Goal: Find contact information: Find contact information

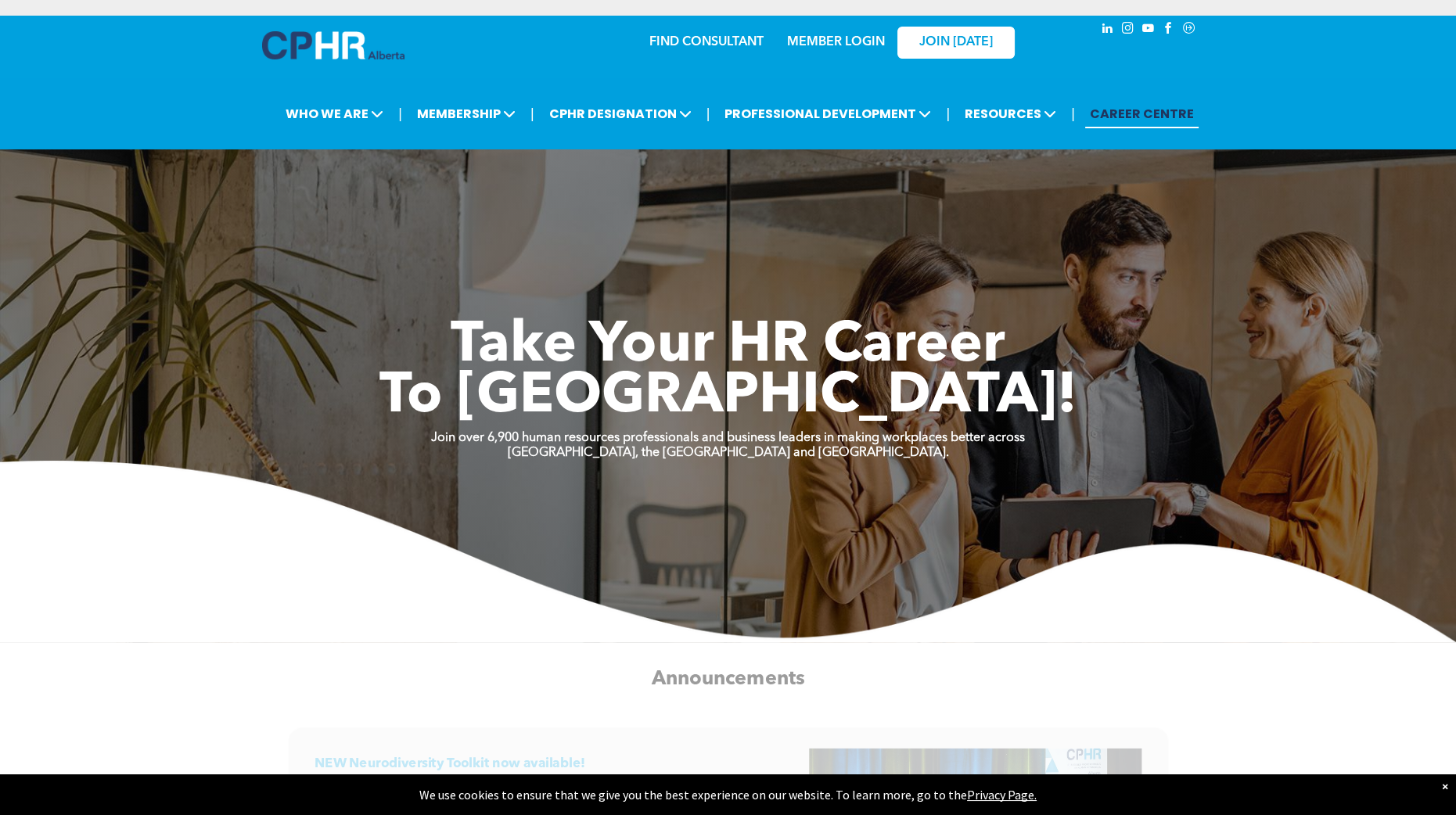
click at [335, 41] on img at bounding box center [333, 45] width 142 height 28
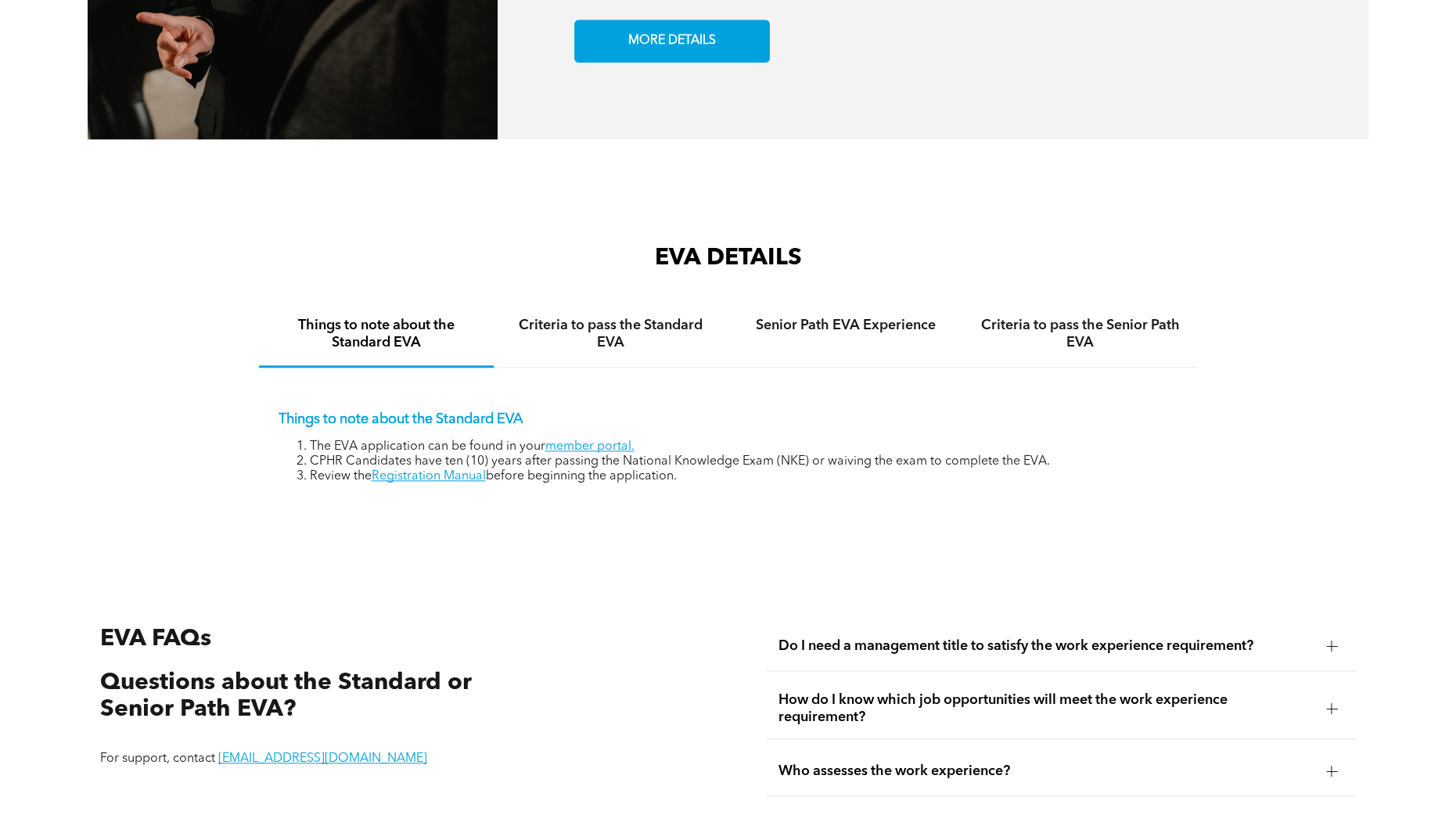
scroll to position [2380, 0]
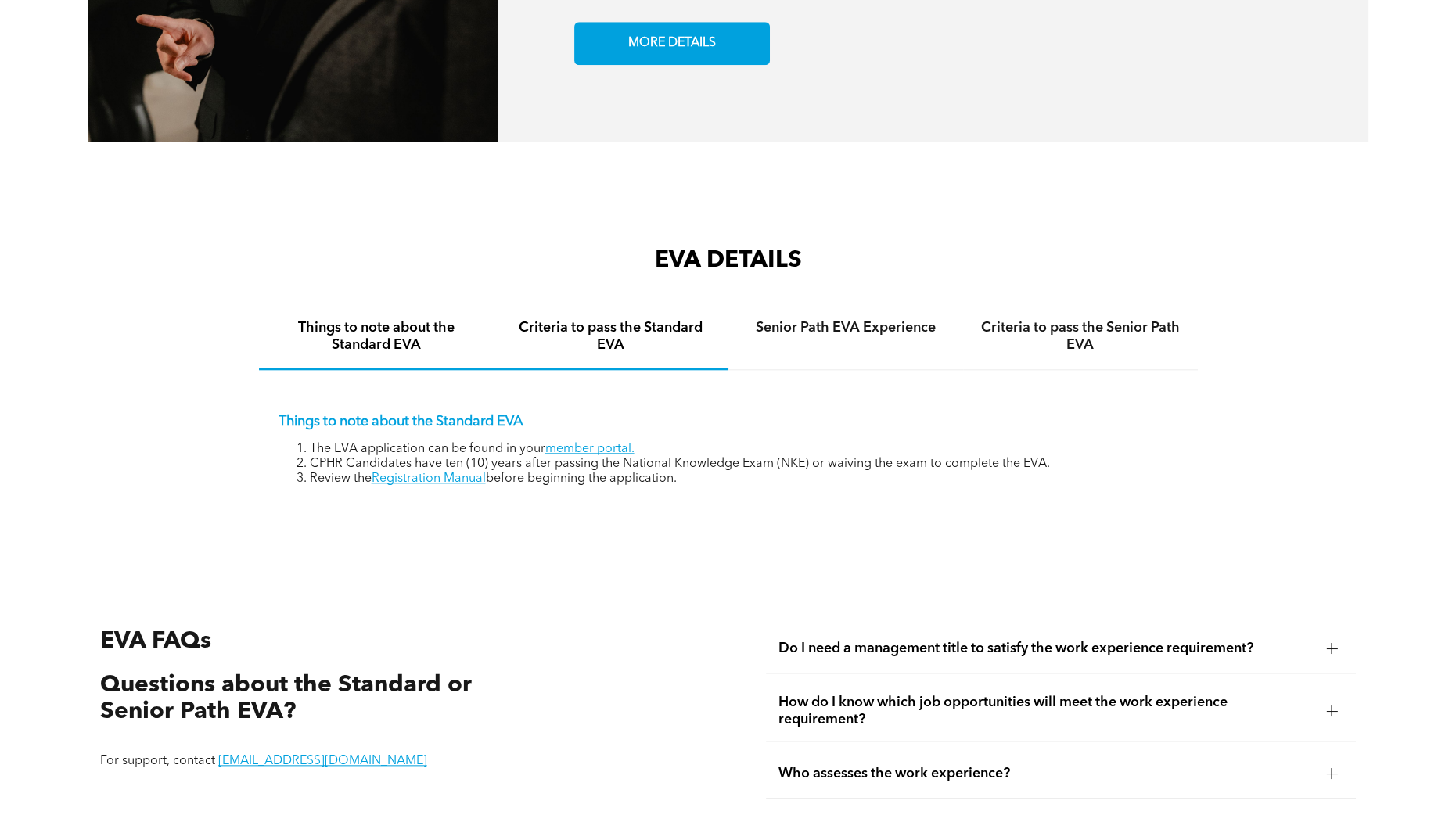
click at [590, 334] on h4 "Criteria to pass the Standard EVA" at bounding box center [610, 336] width 207 height 35
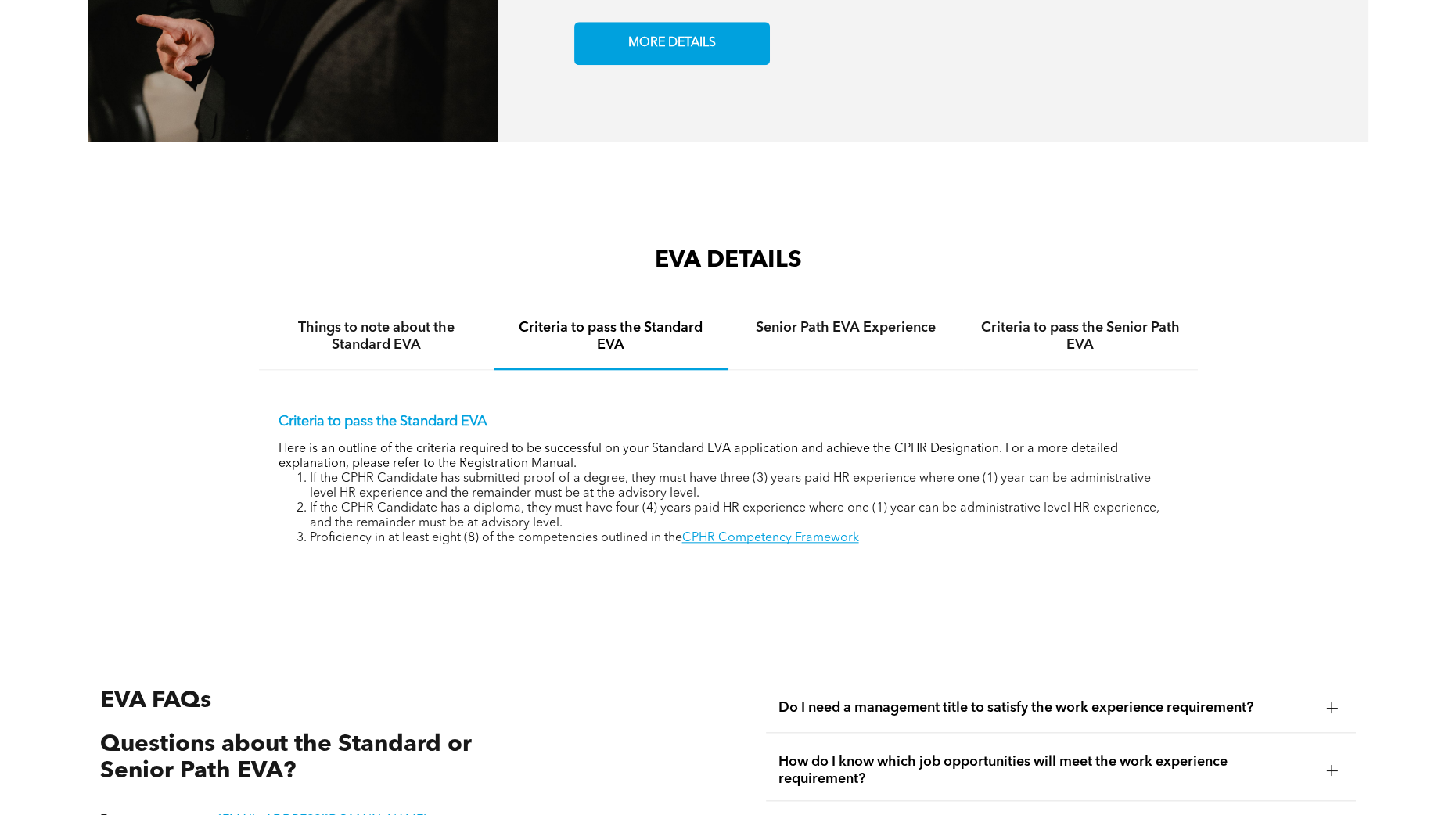
click at [590, 334] on h4 "Criteria to pass the Standard EVA" at bounding box center [610, 336] width 207 height 35
click at [1012, 342] on h4 "Criteria to pass the Senior Path EVA" at bounding box center [1081, 336] width 207 height 35
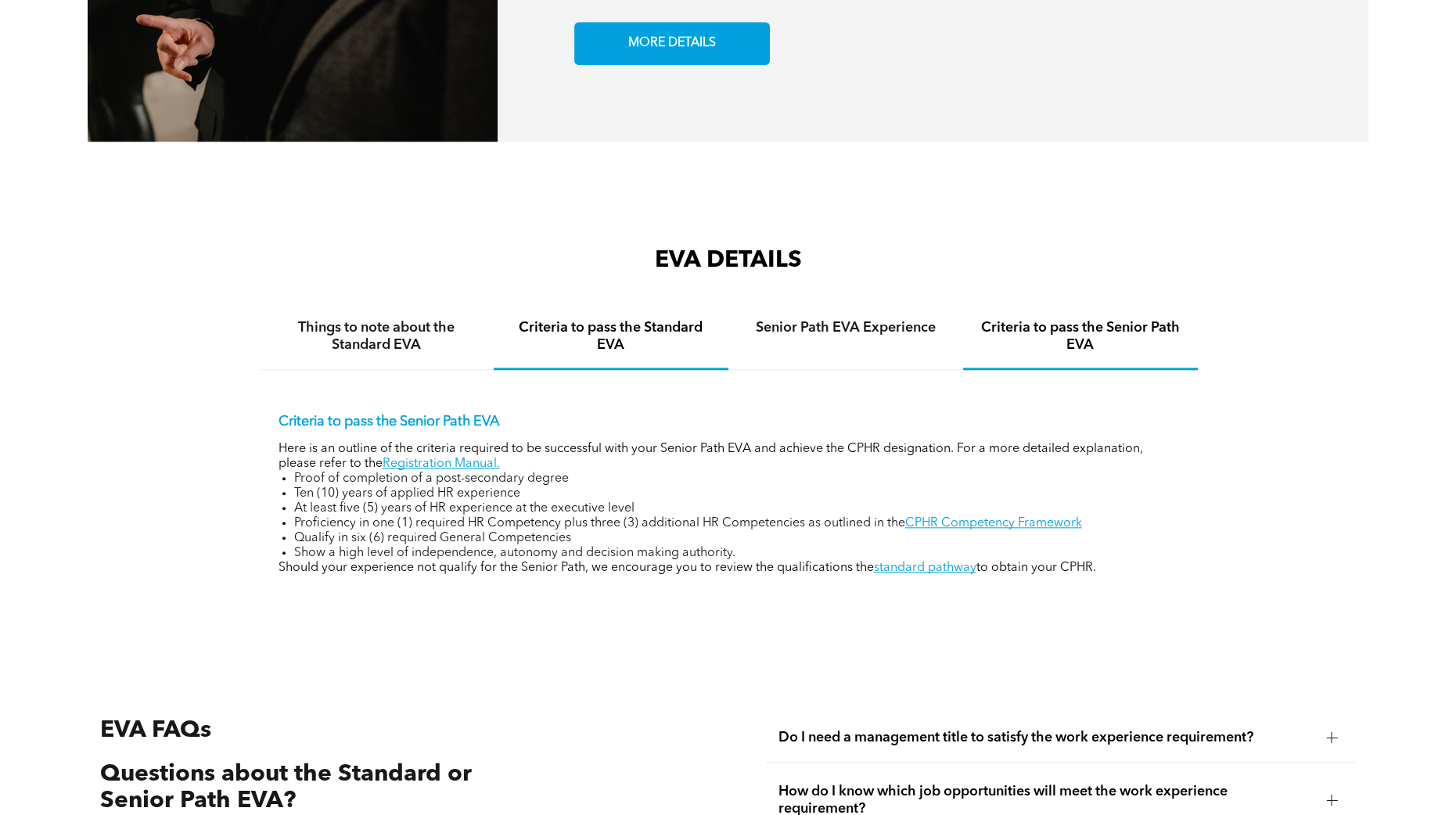
click at [578, 328] on h4 "Criteria to pass the Standard EVA" at bounding box center [610, 336] width 207 height 35
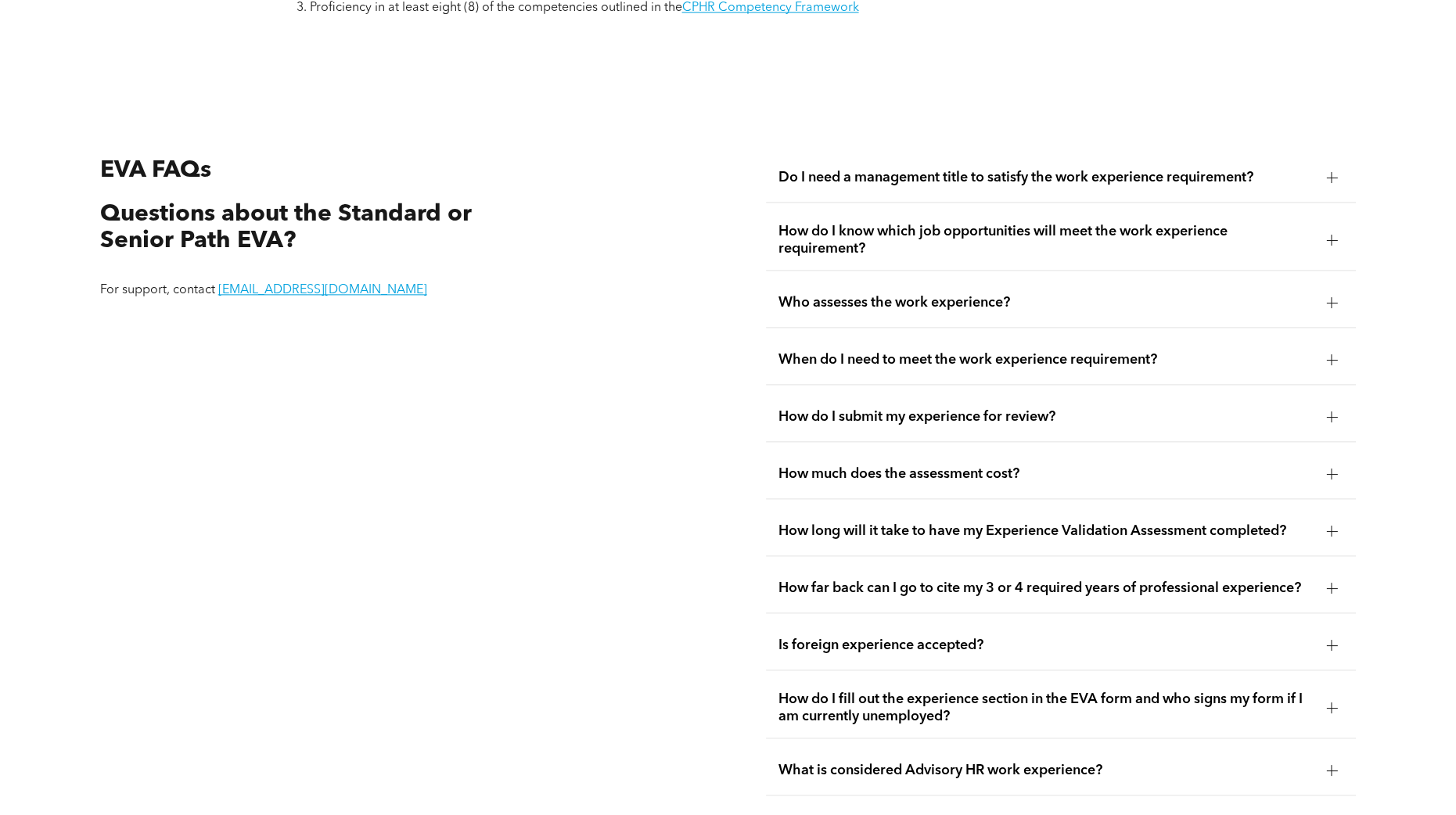
scroll to position [2914, 0]
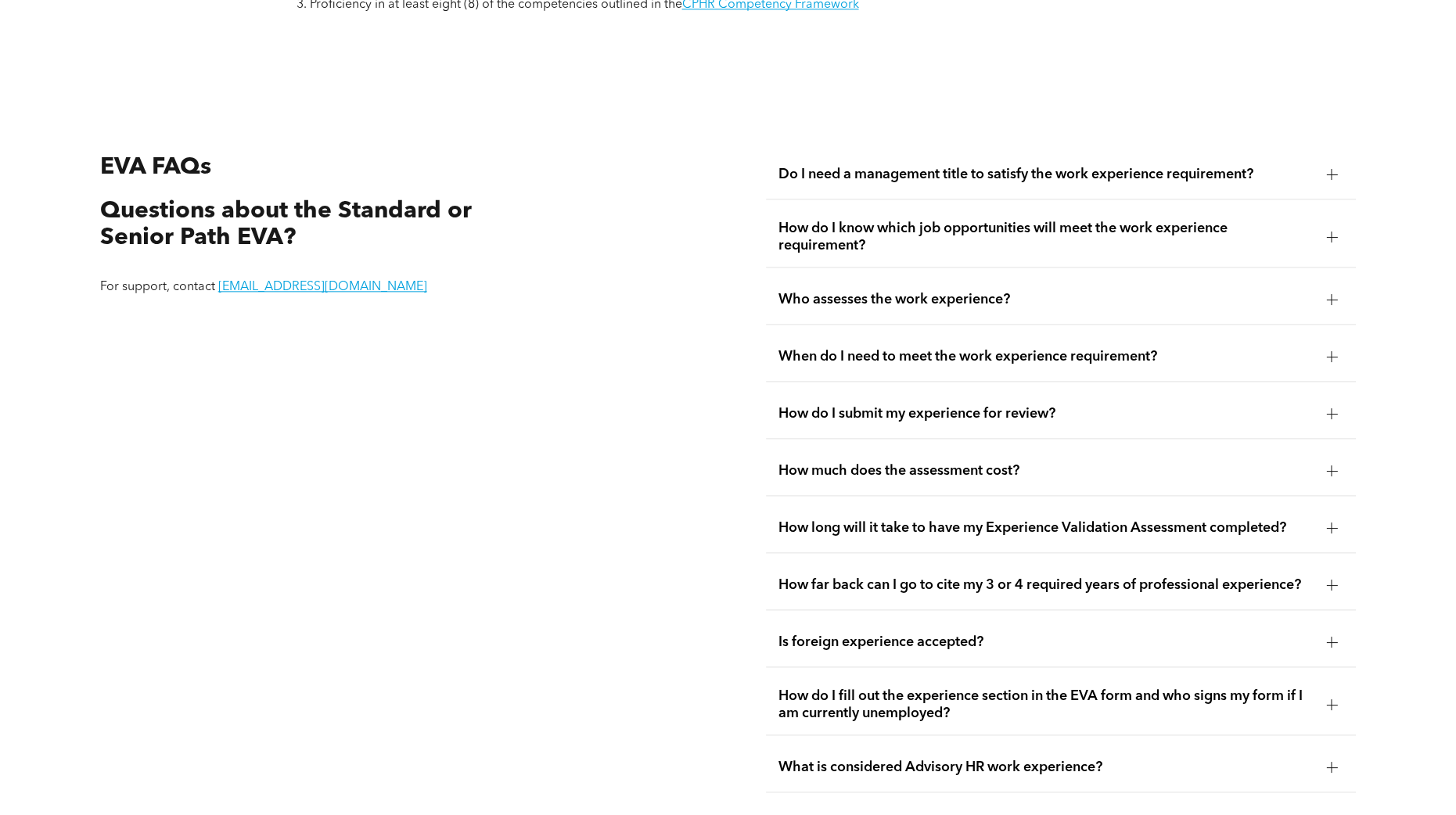
click at [866, 219] on span "How do I know which job opportunities will meet the work experience requirement?" at bounding box center [1046, 237] width 535 height 35
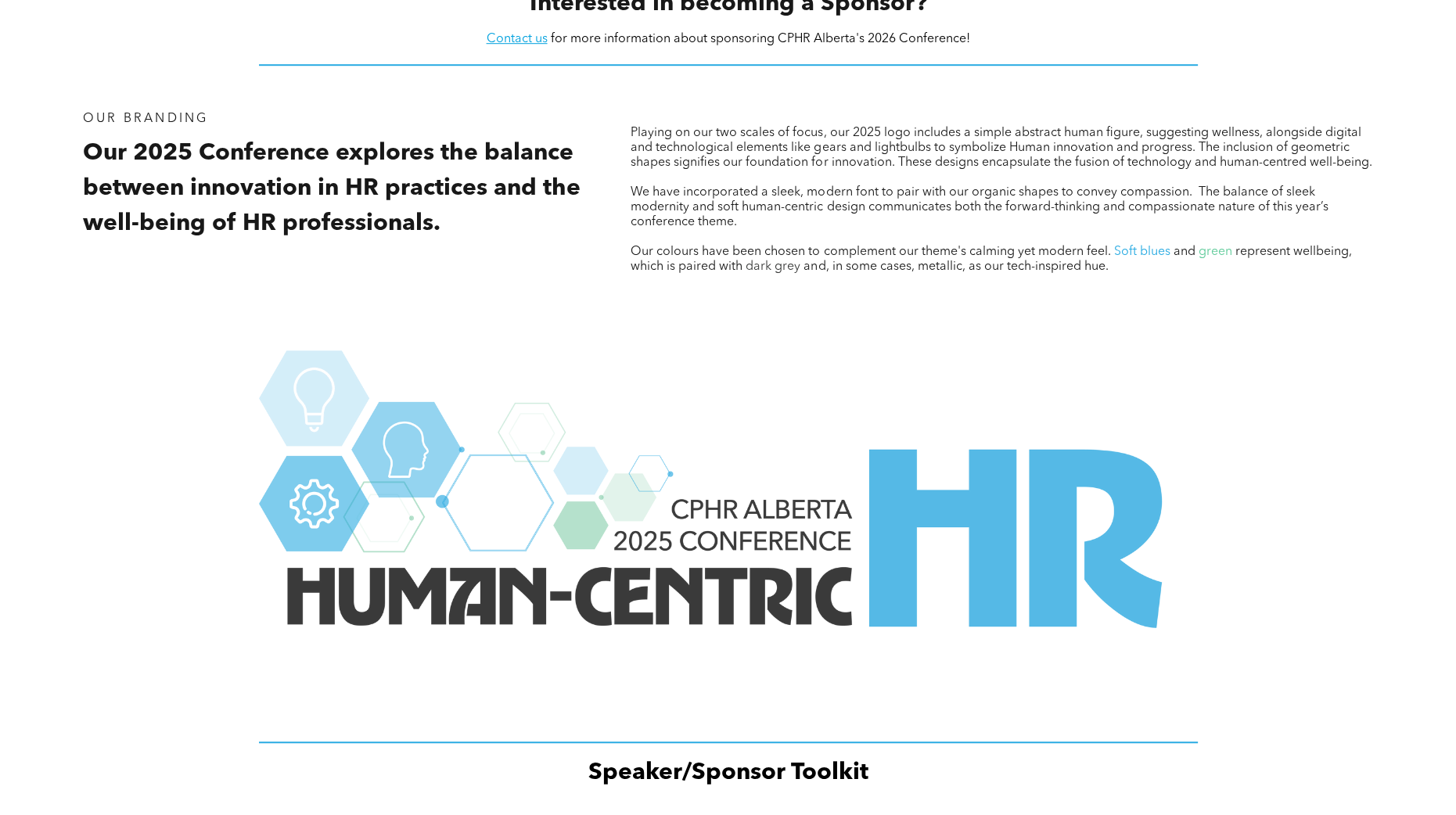
scroll to position [2024, 0]
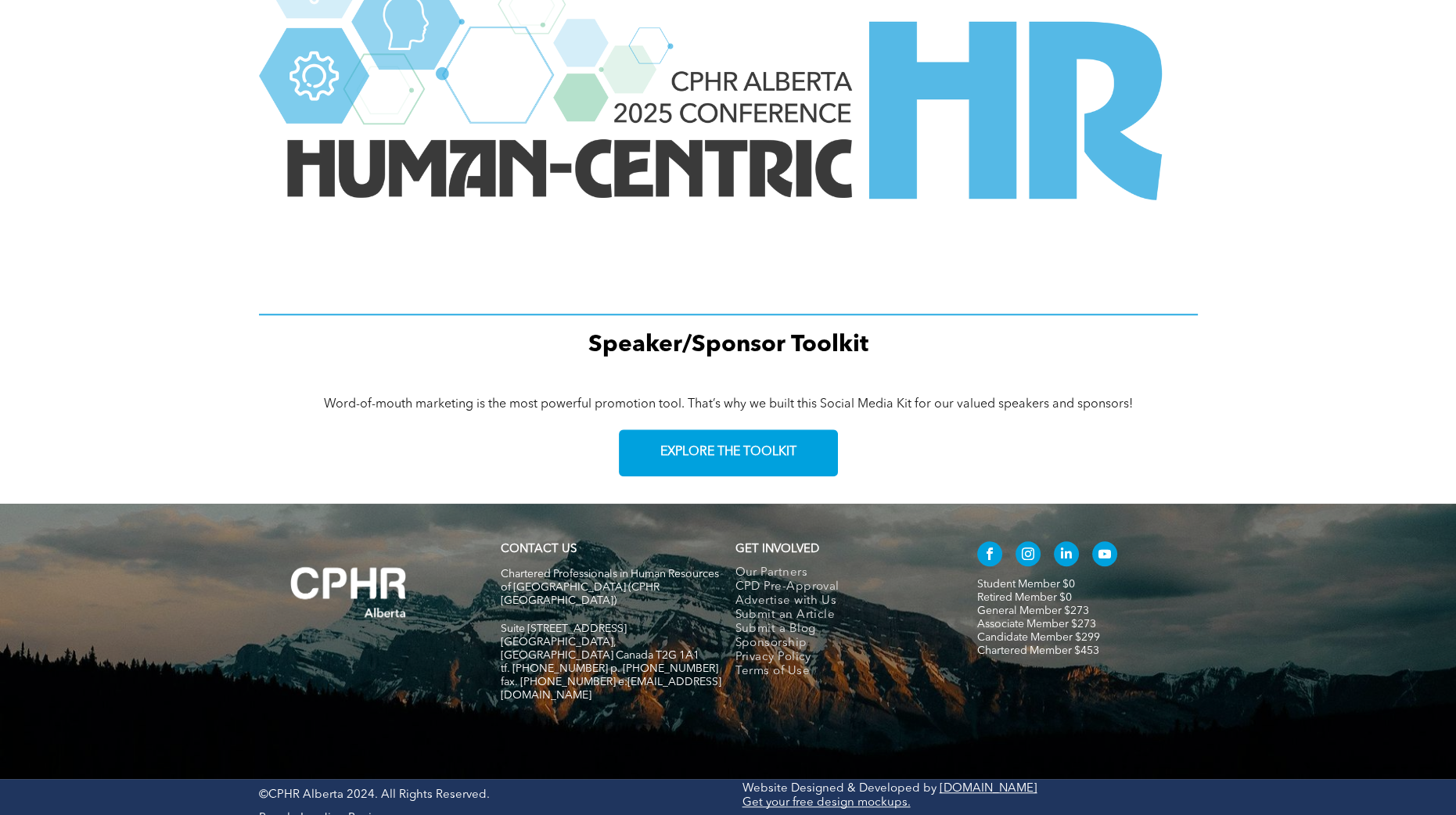
click at [802, 186] on img at bounding box center [728, 114] width 939 height 383
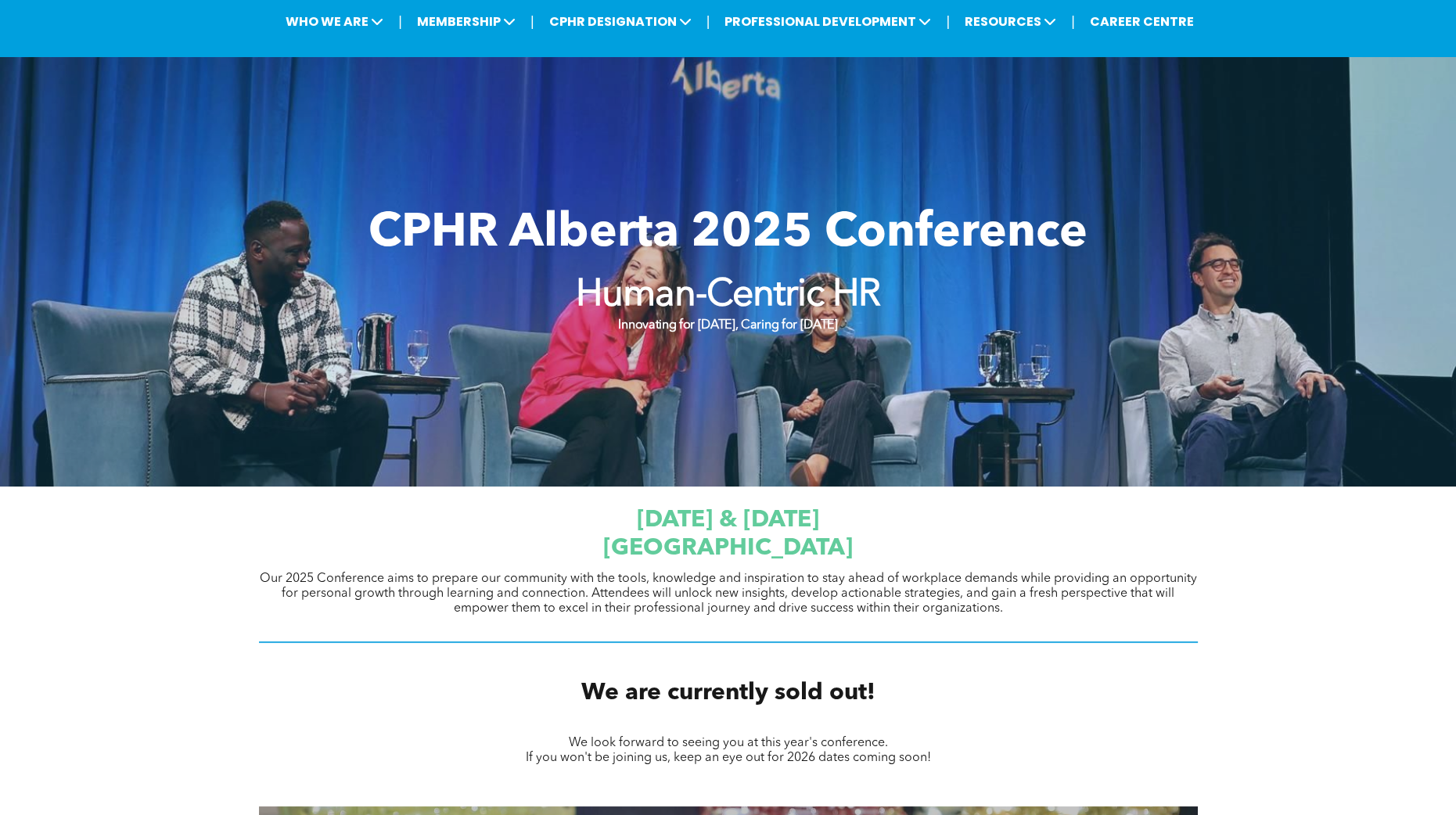
scroll to position [0, 0]
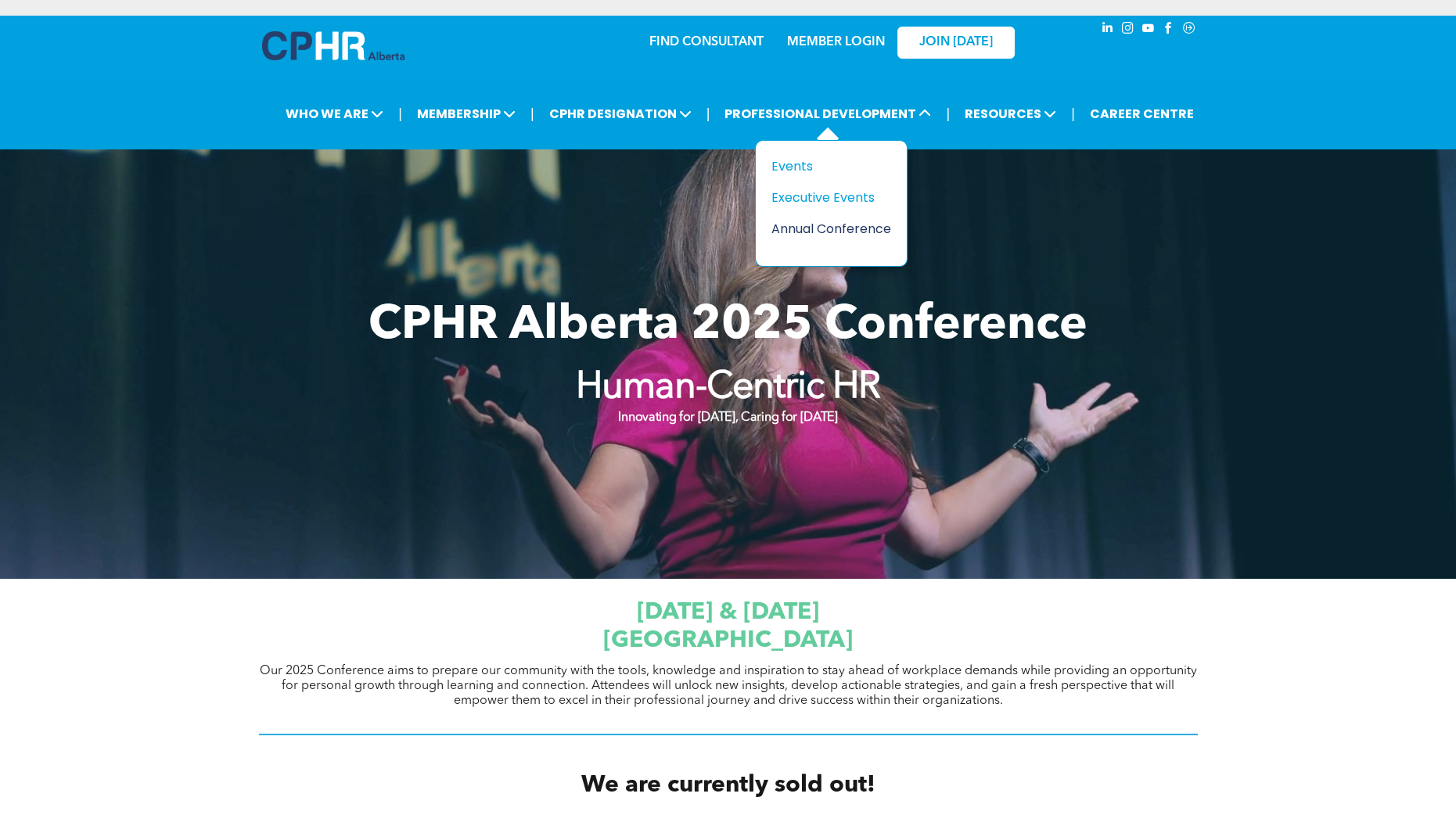
click at [803, 232] on div "Annual Conference" at bounding box center [825, 228] width 108 height 19
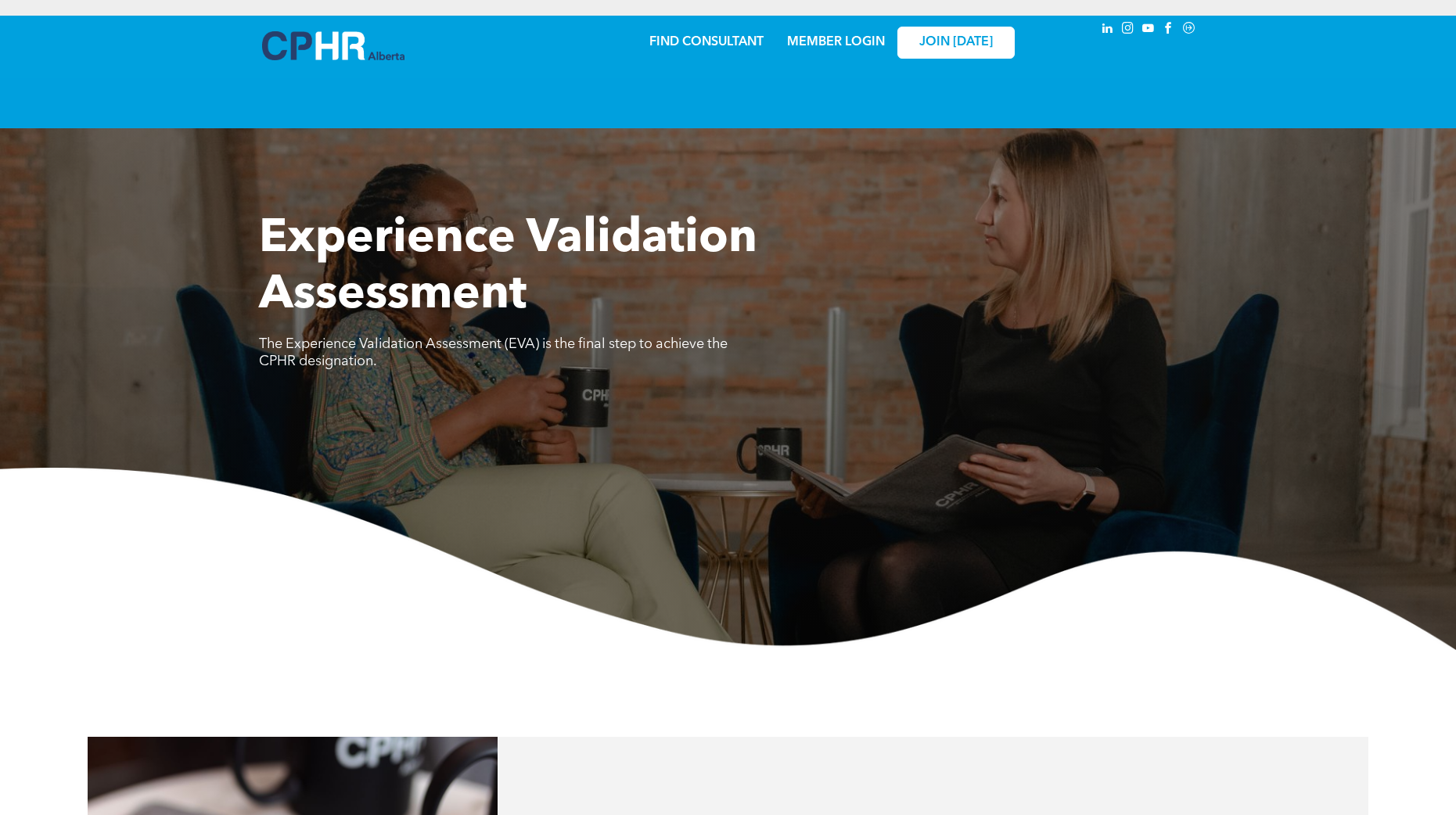
scroll to position [2923, 0]
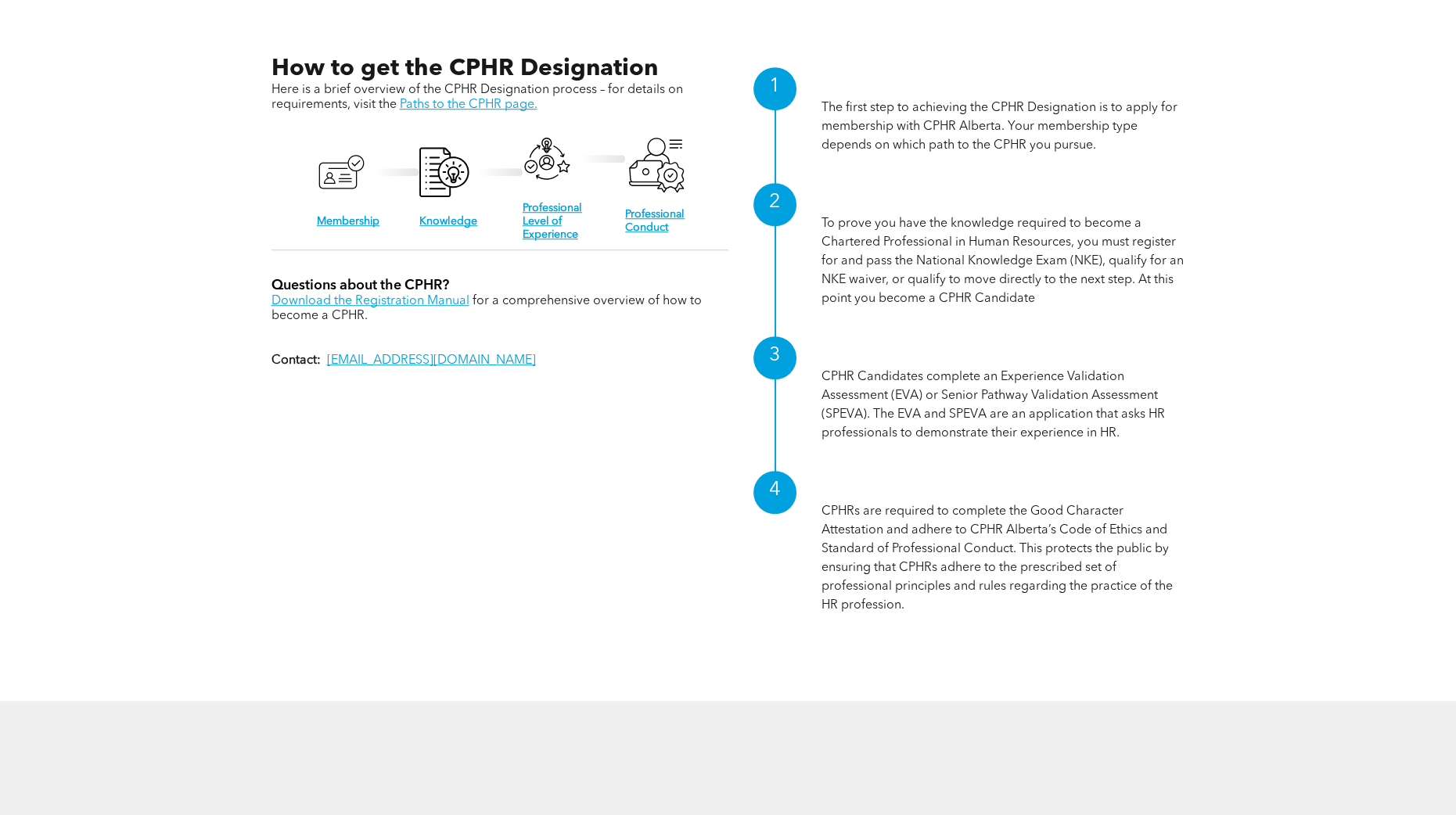
scroll to position [1726, 0]
click at [453, 217] on link "Knowledge" at bounding box center [448, 220] width 58 height 11
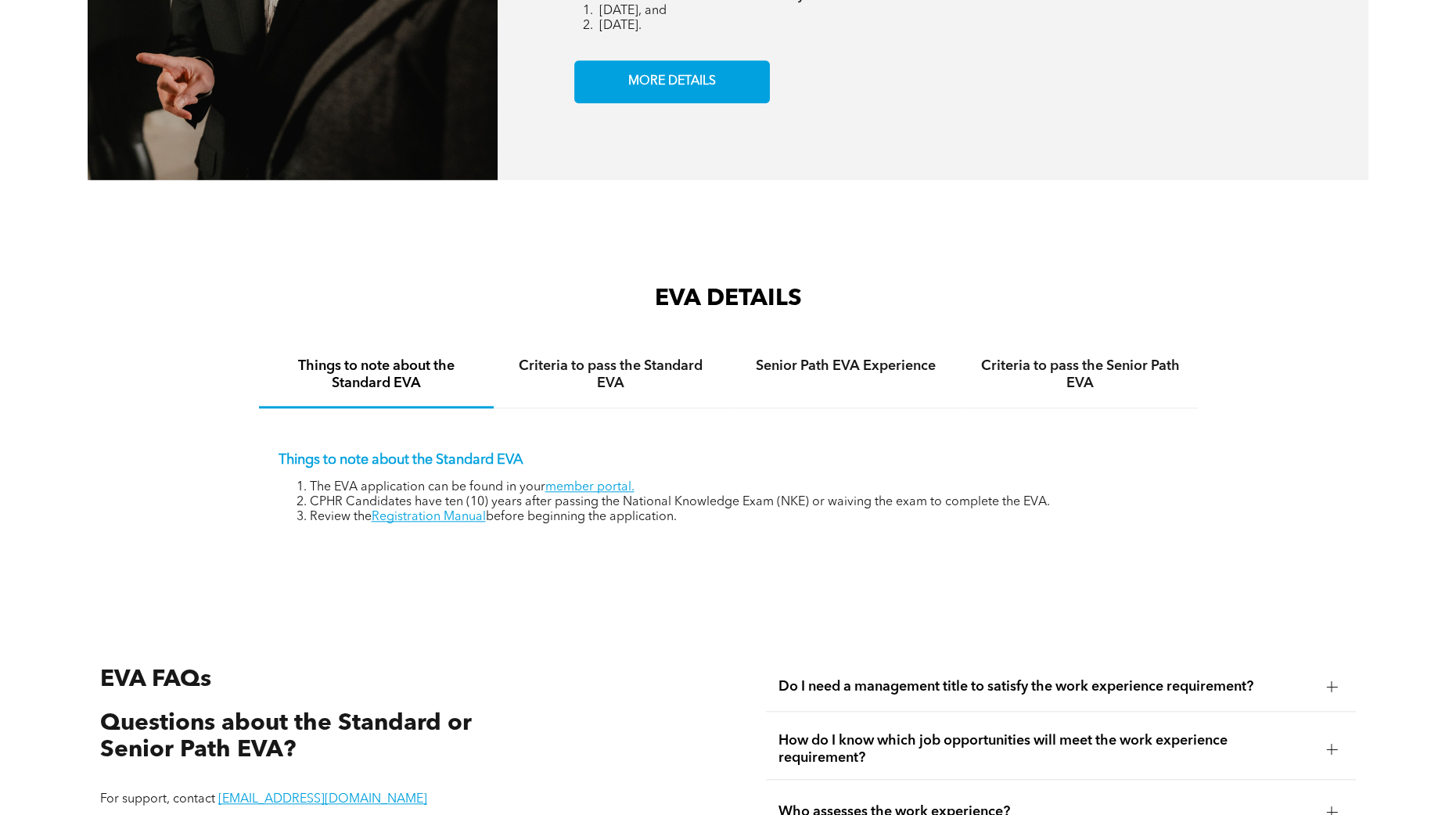
scroll to position [2341, 0]
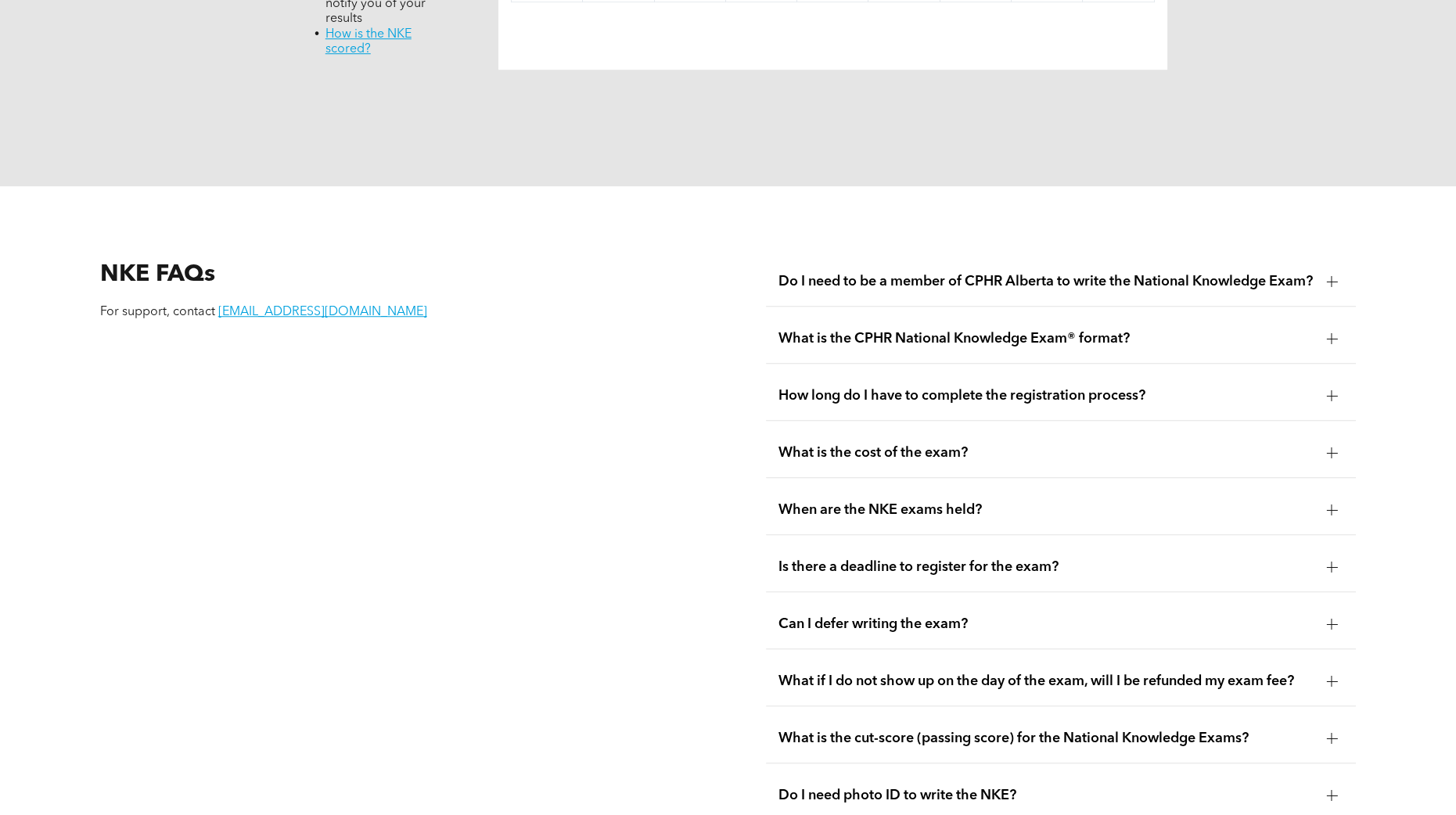
scroll to position [1966, 0]
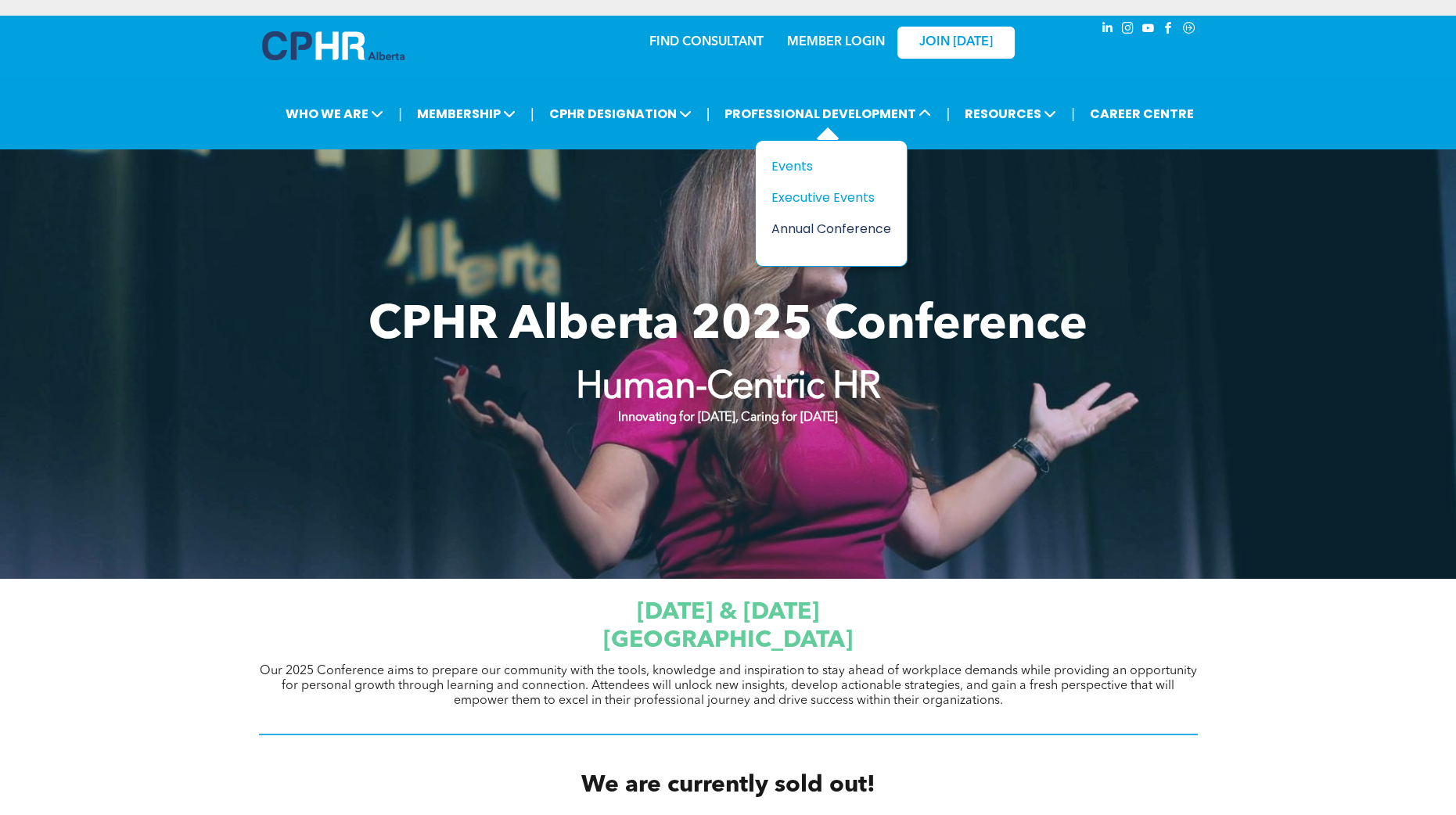
click at [802, 230] on div "Annual Conference" at bounding box center [825, 228] width 108 height 19
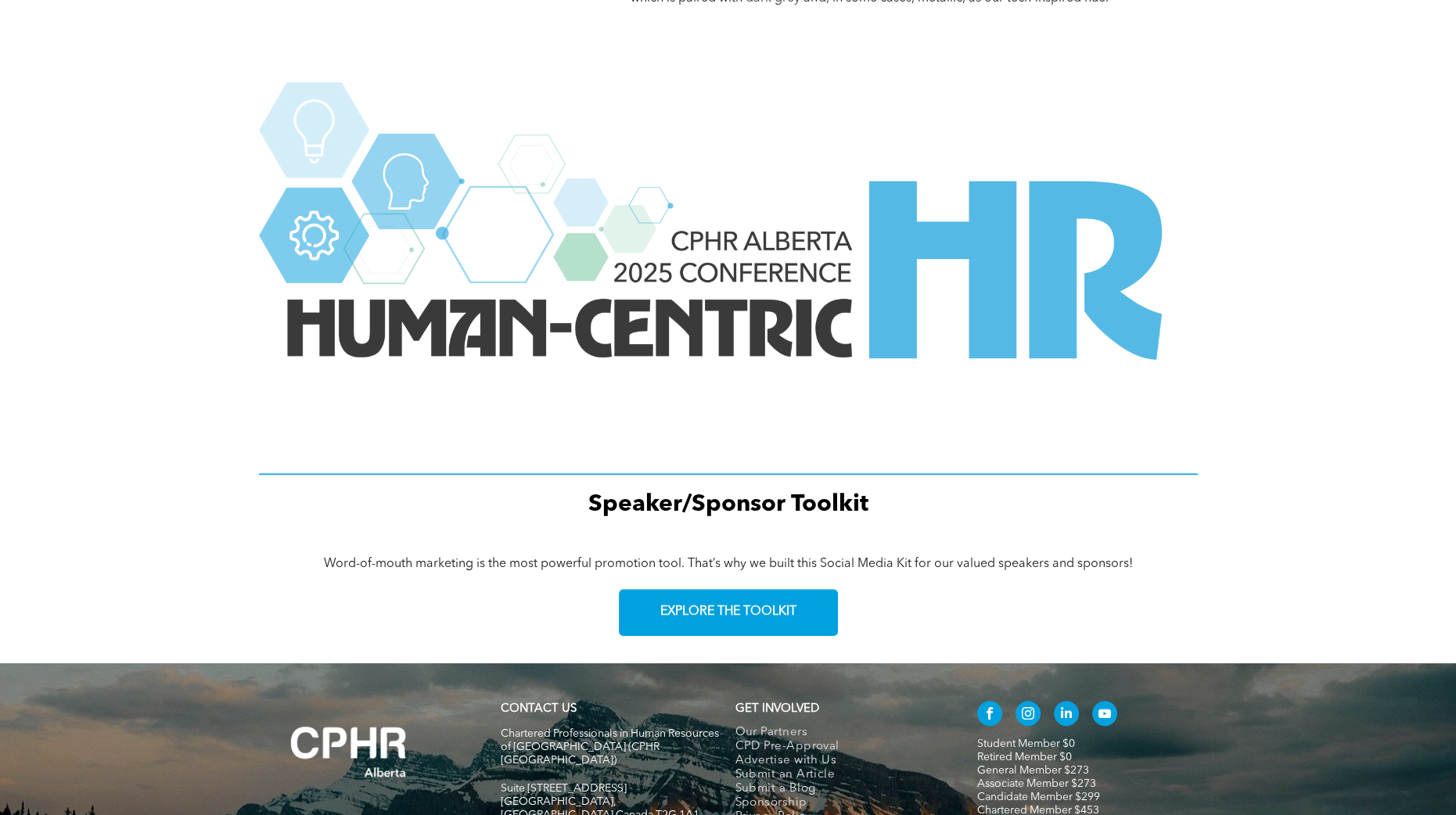
scroll to position [1880, 0]
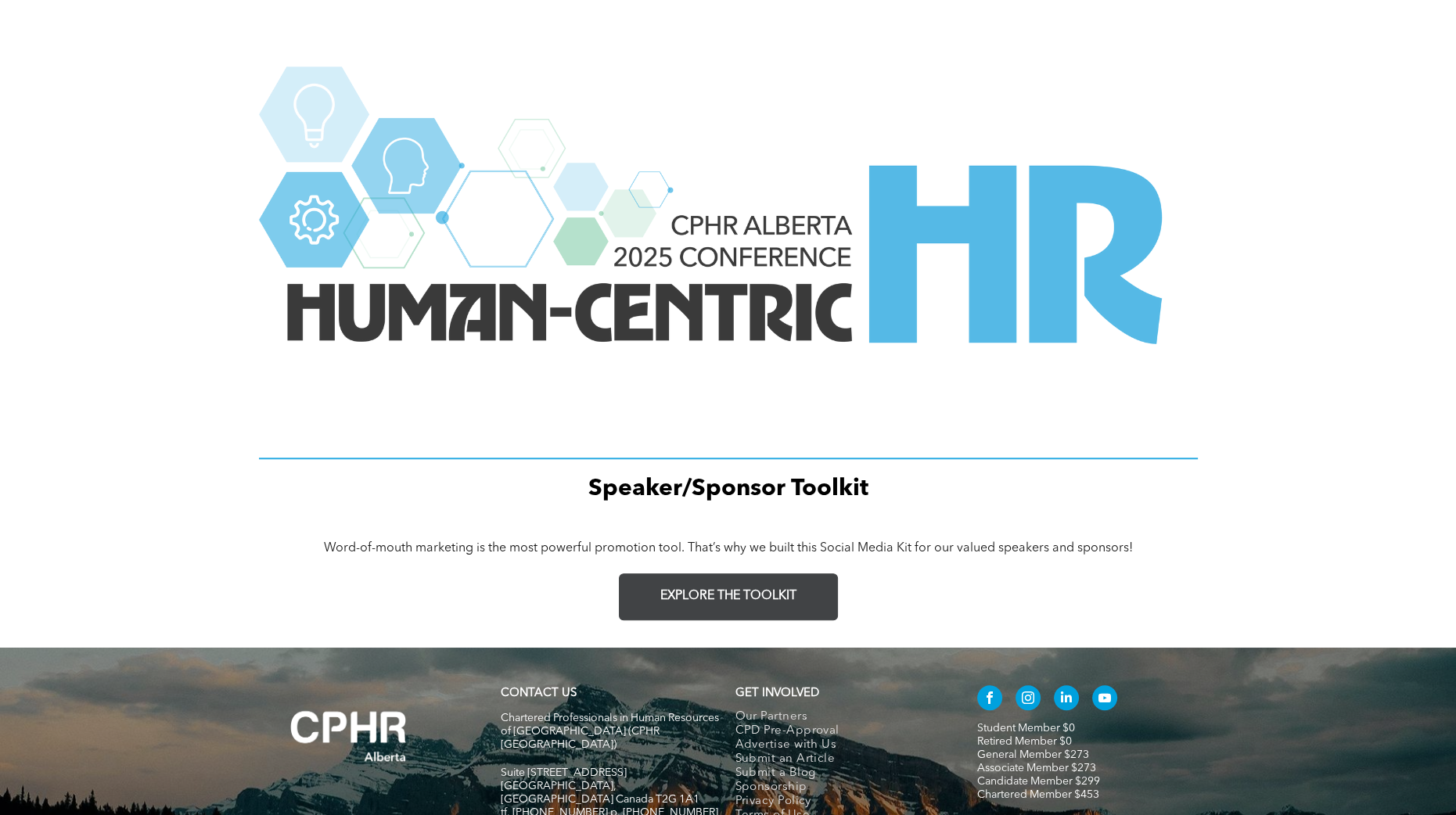
click at [702, 620] on link "EXPLORE THE TOOLKIT" at bounding box center [728, 597] width 219 height 47
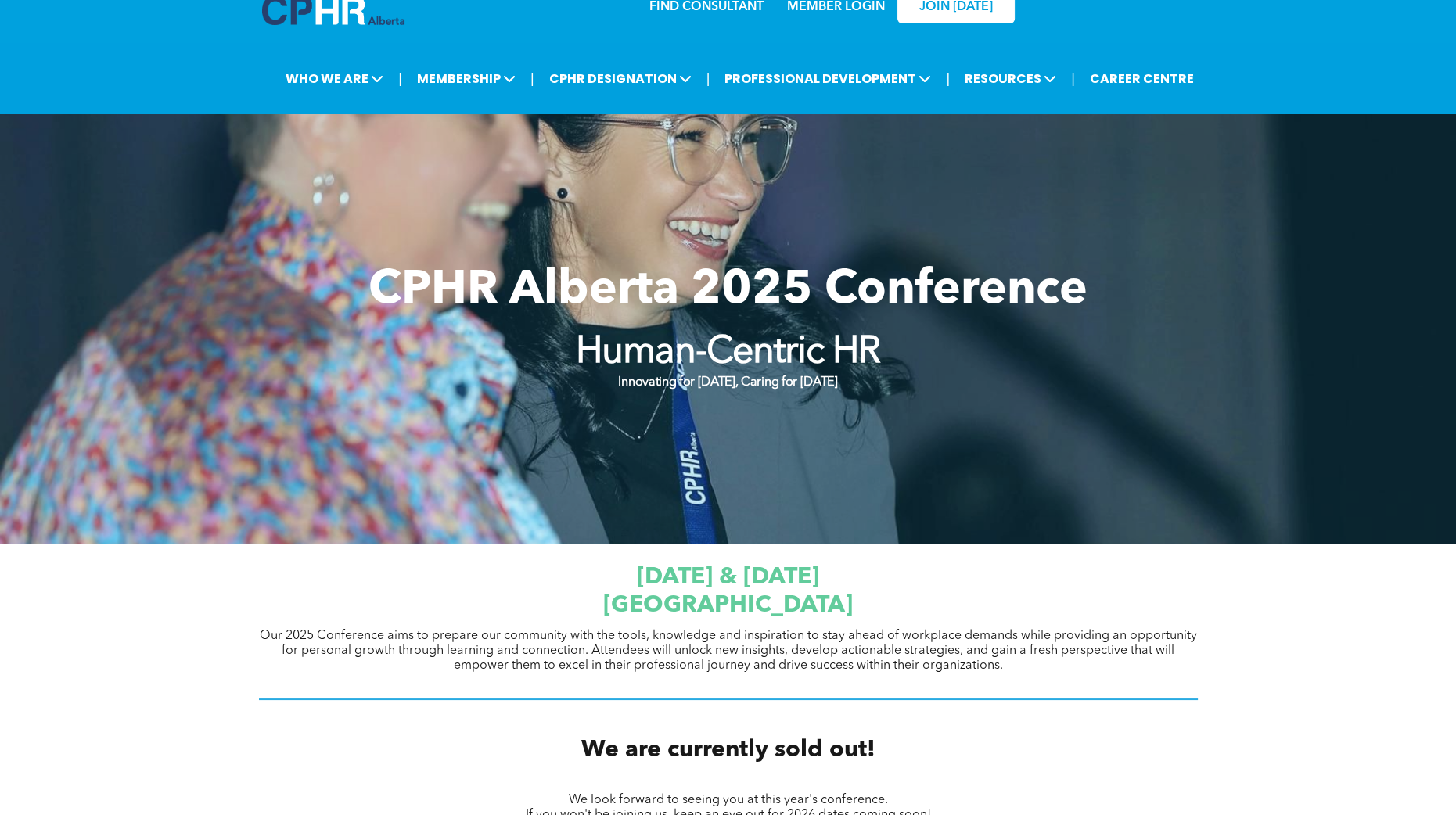
scroll to position [0, 0]
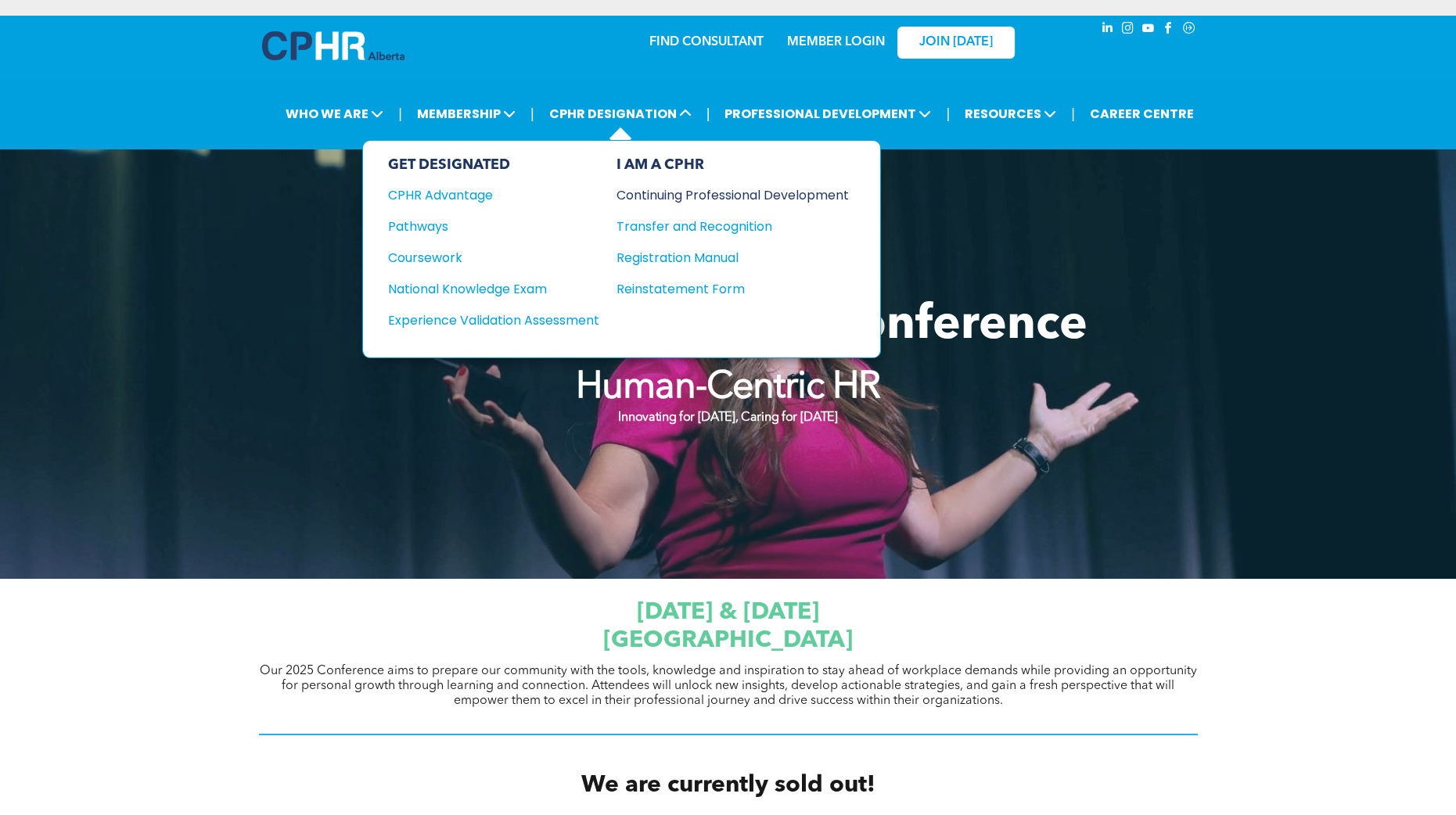
click at [676, 186] on div "Continuing Professional Development" at bounding box center [721, 195] width 209 height 19
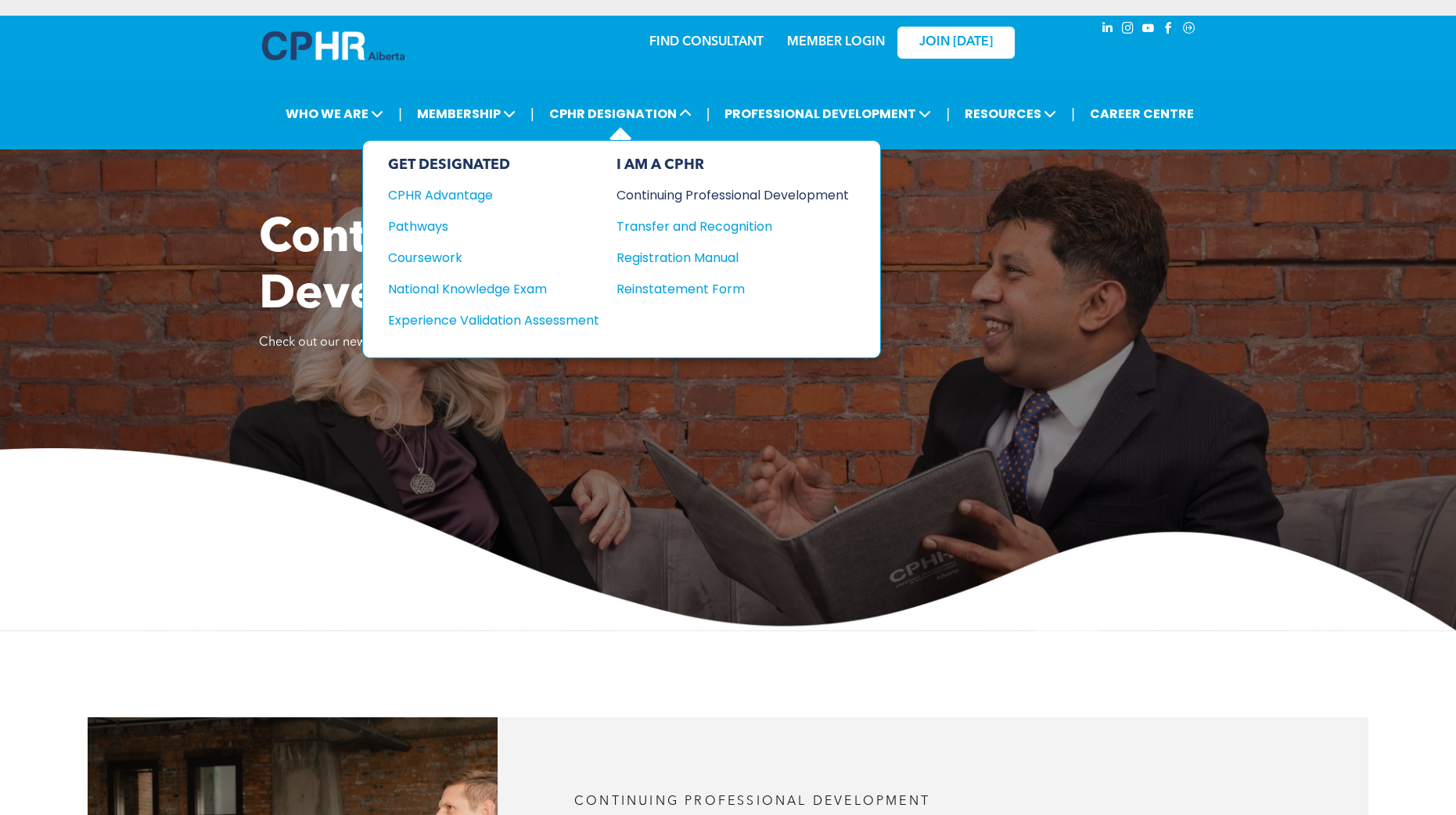
click at [657, 196] on div "Continuing Professional Development" at bounding box center [721, 195] width 209 height 19
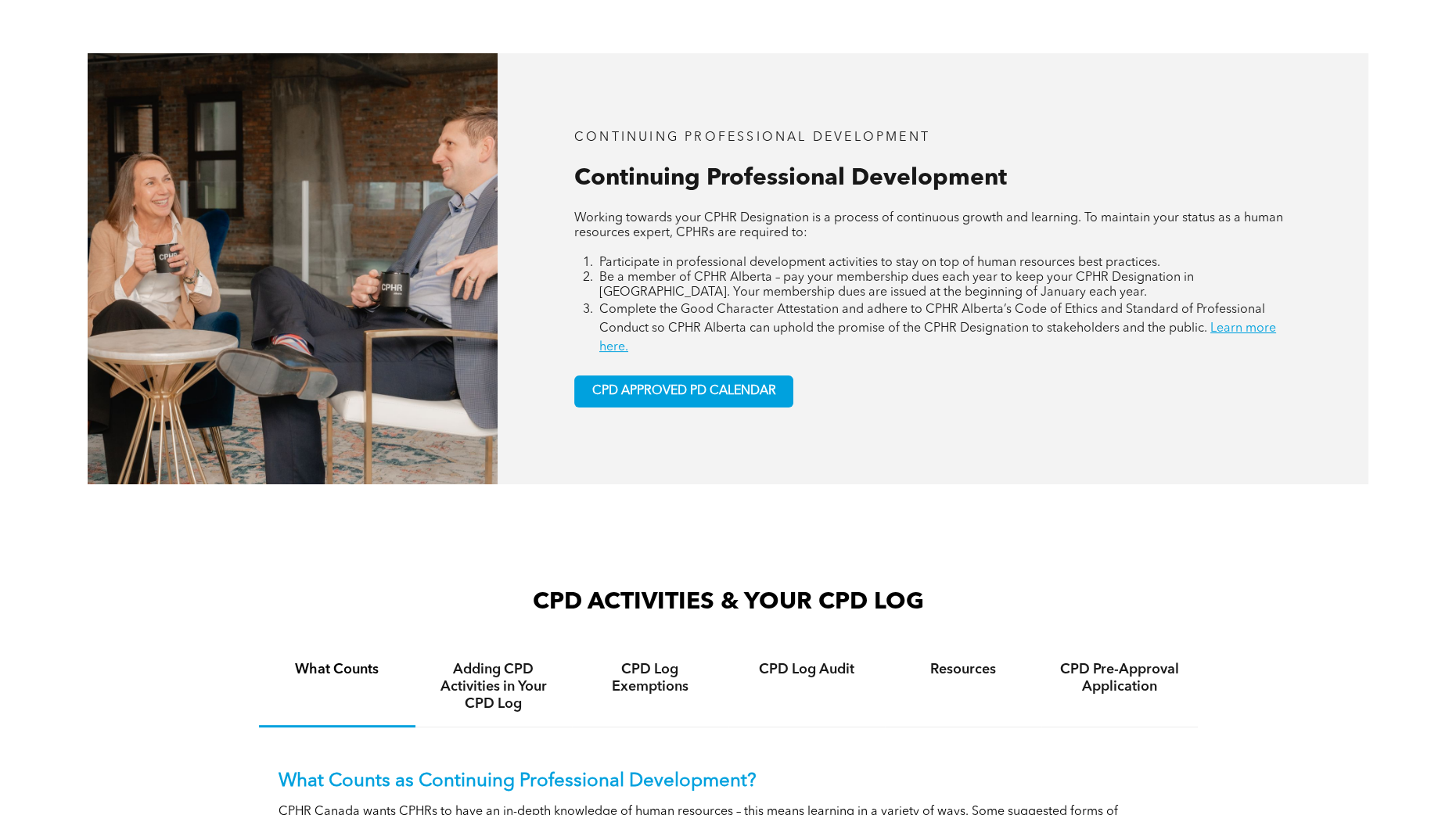
scroll to position [664, 0]
click at [686, 377] on link "CPD APPROVED PD CALENDAR" at bounding box center [683, 391] width 219 height 32
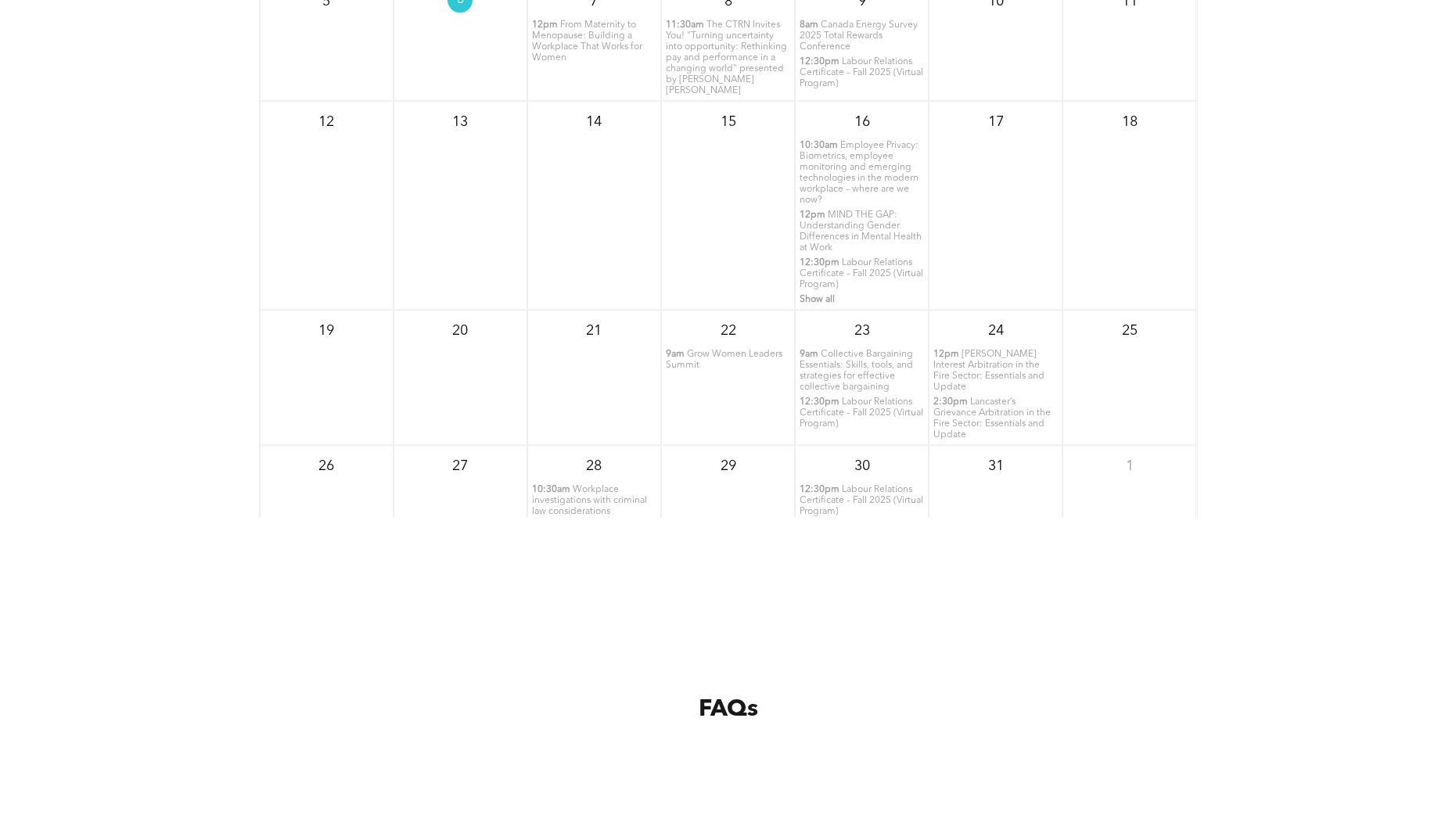
scroll to position [2157, 0]
click at [587, 506] on span "Workplace investigations with criminal law considerations" at bounding box center [590, 501] width 115 height 31
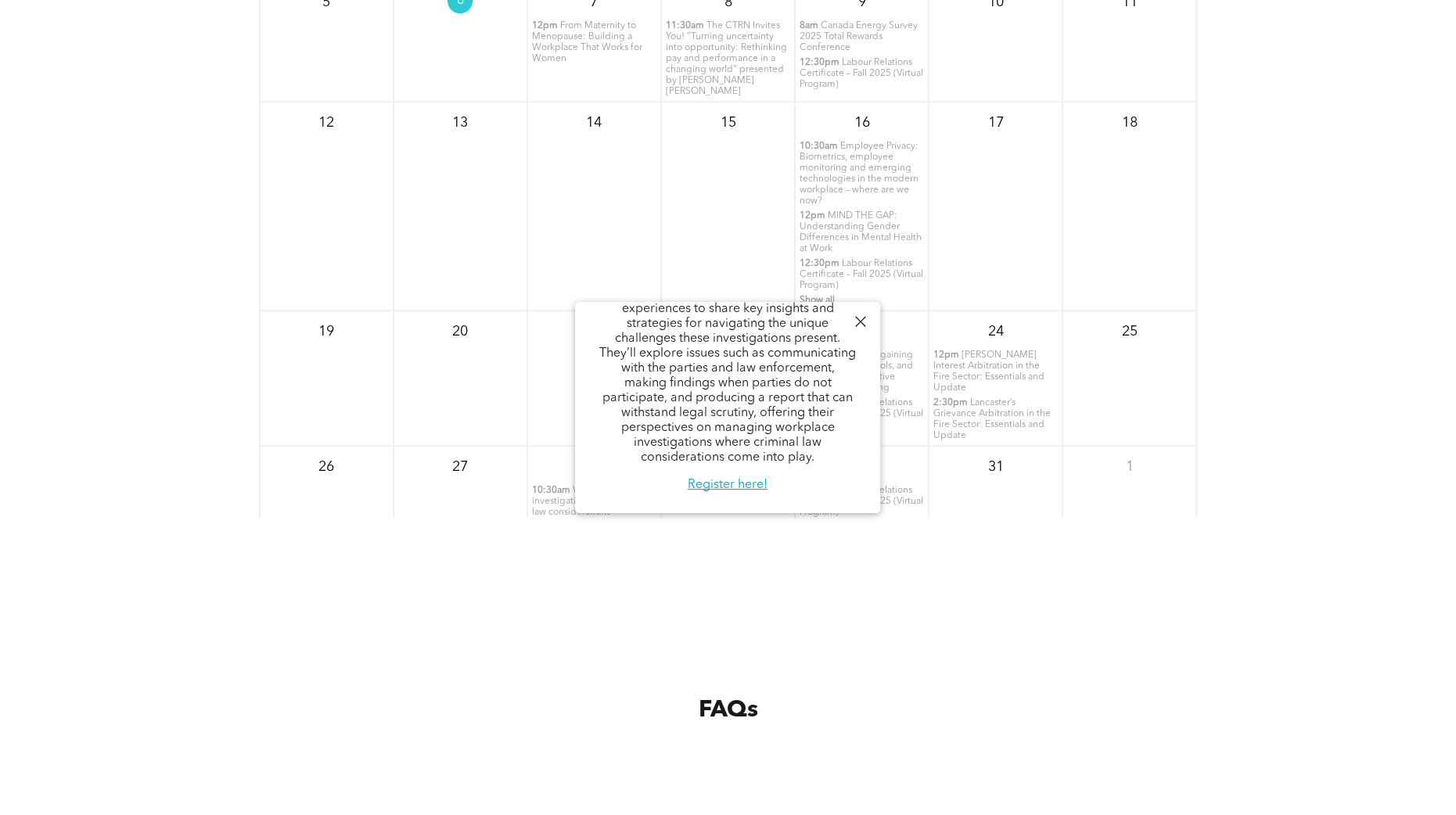
scroll to position [2192, 0]
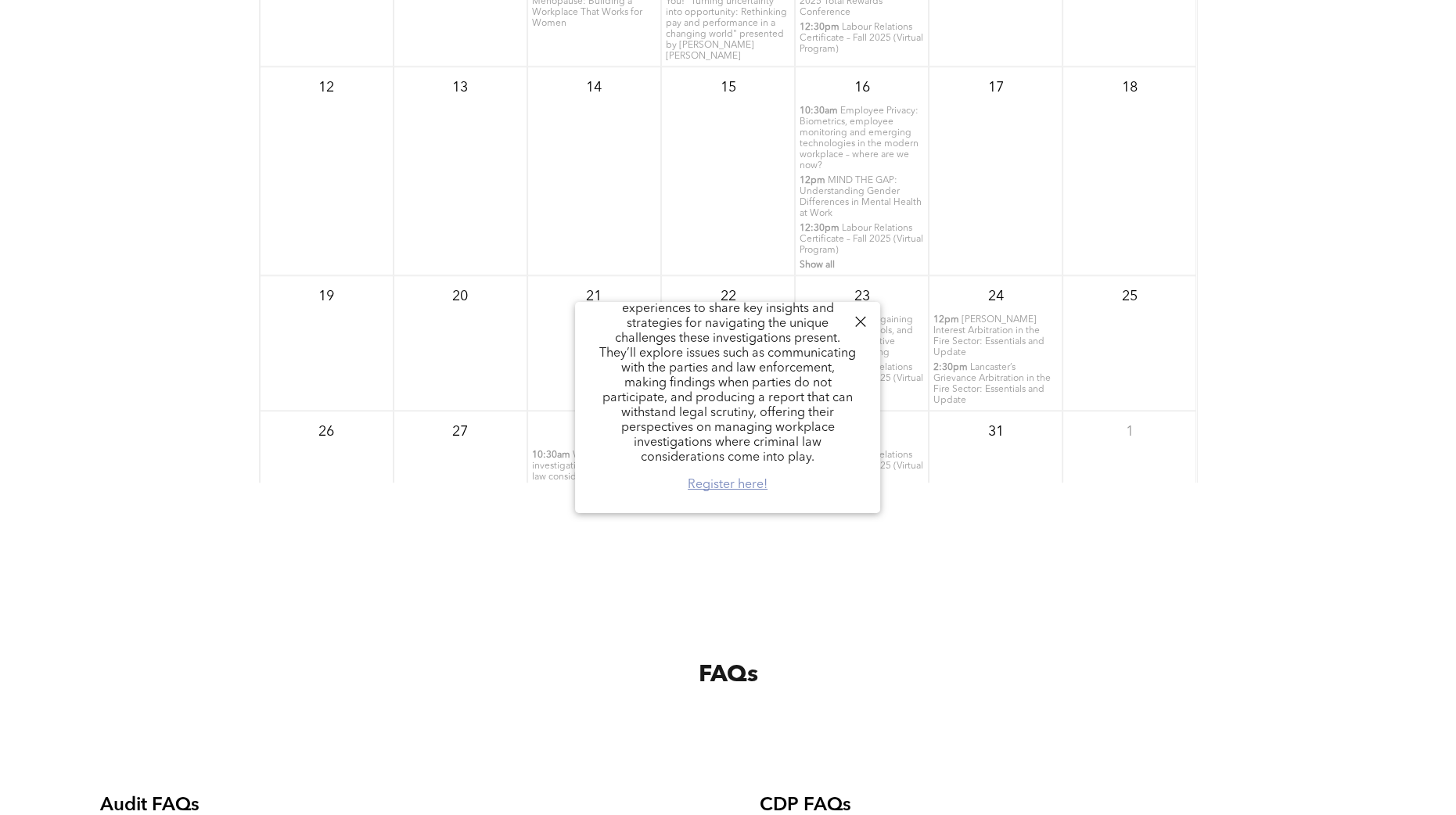
click at [713, 491] on link "Register here!" at bounding box center [728, 485] width 80 height 13
click at [856, 324] on div at bounding box center [860, 321] width 21 height 21
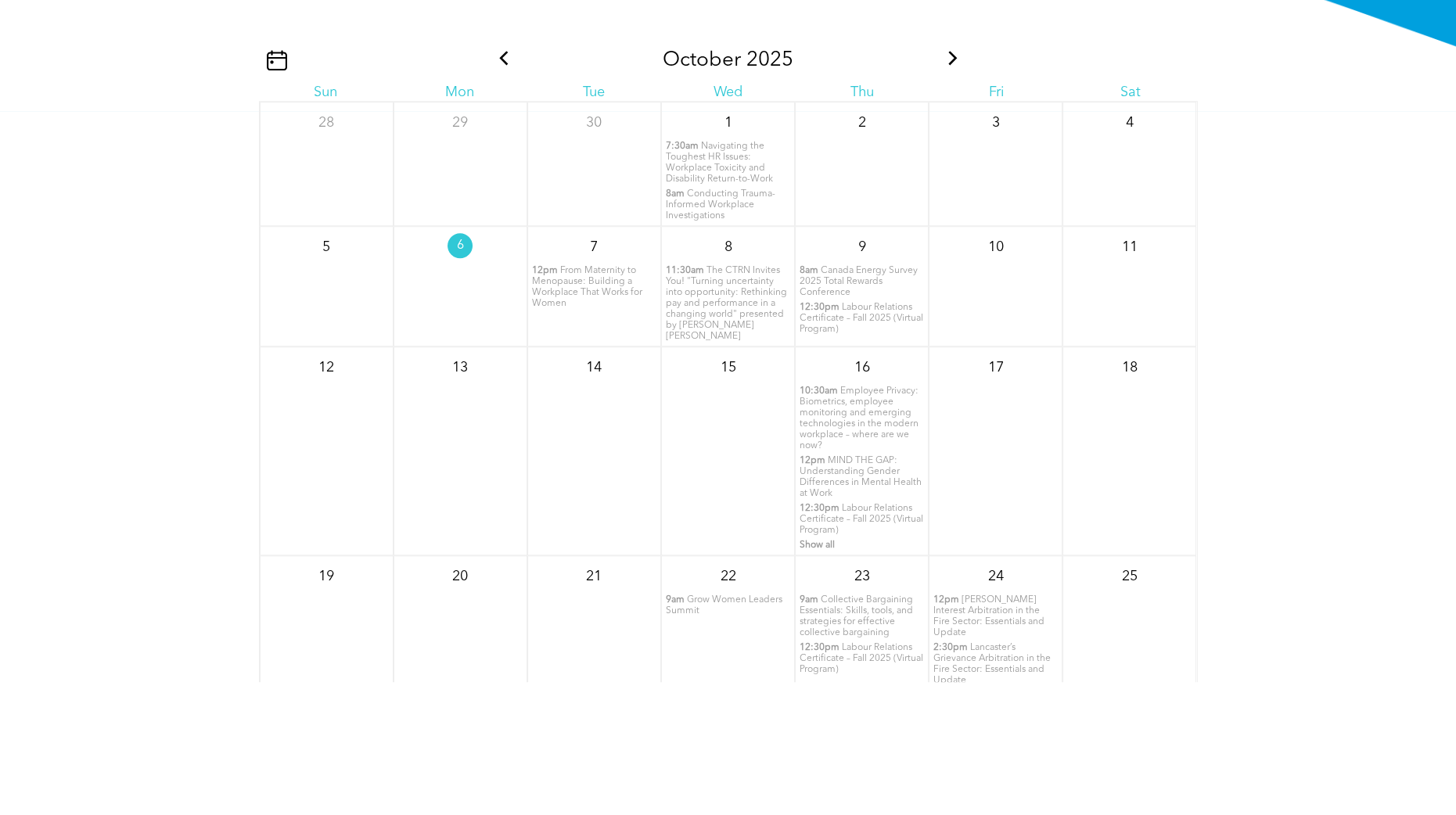
scroll to position [1983, 0]
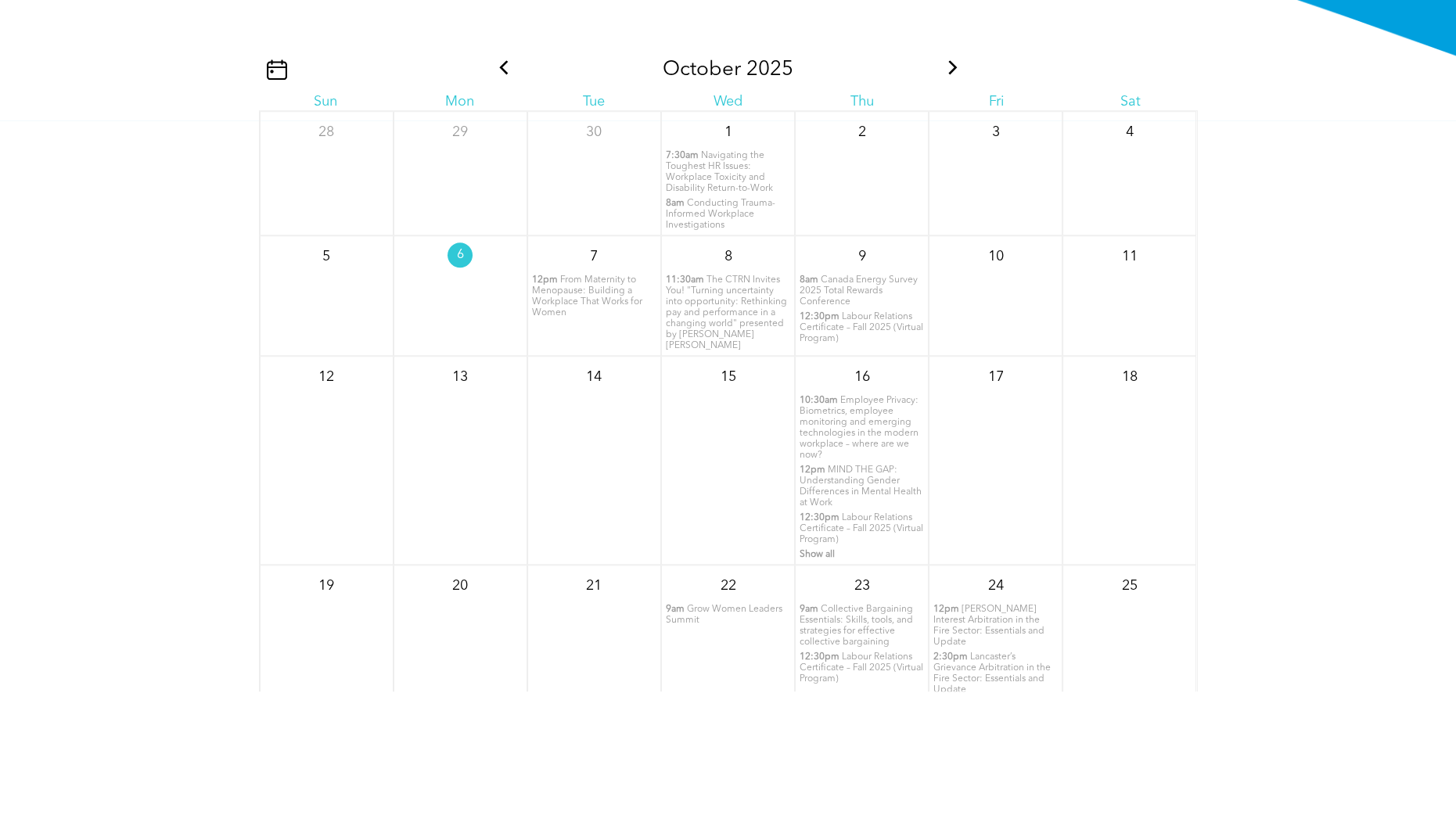
click at [943, 64] on icon at bounding box center [953, 66] width 20 height 14
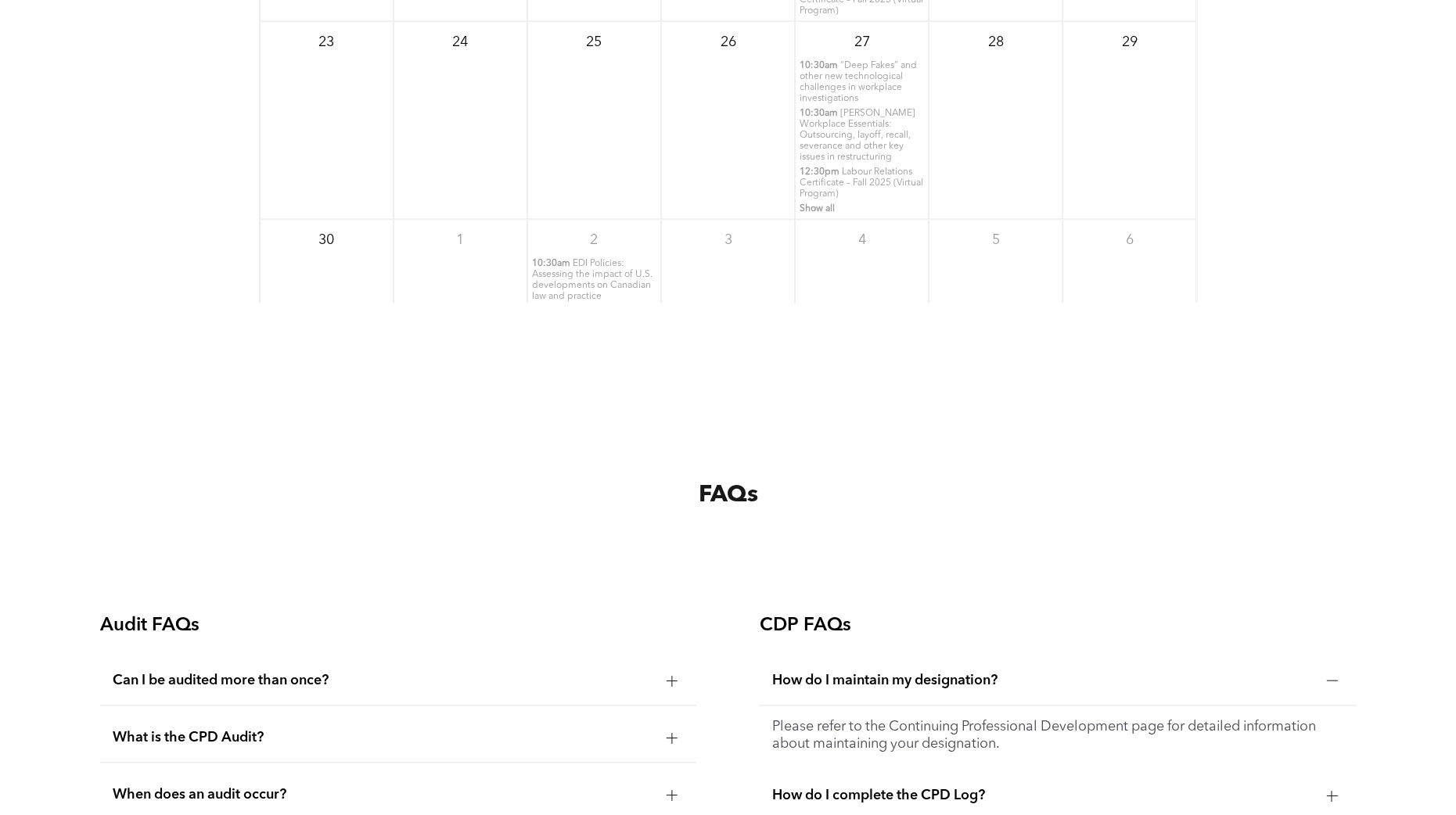
scroll to position [135, 0]
click at [1317, 680] on div "How do I maintain my designation?" at bounding box center [1058, 681] width 596 height 49
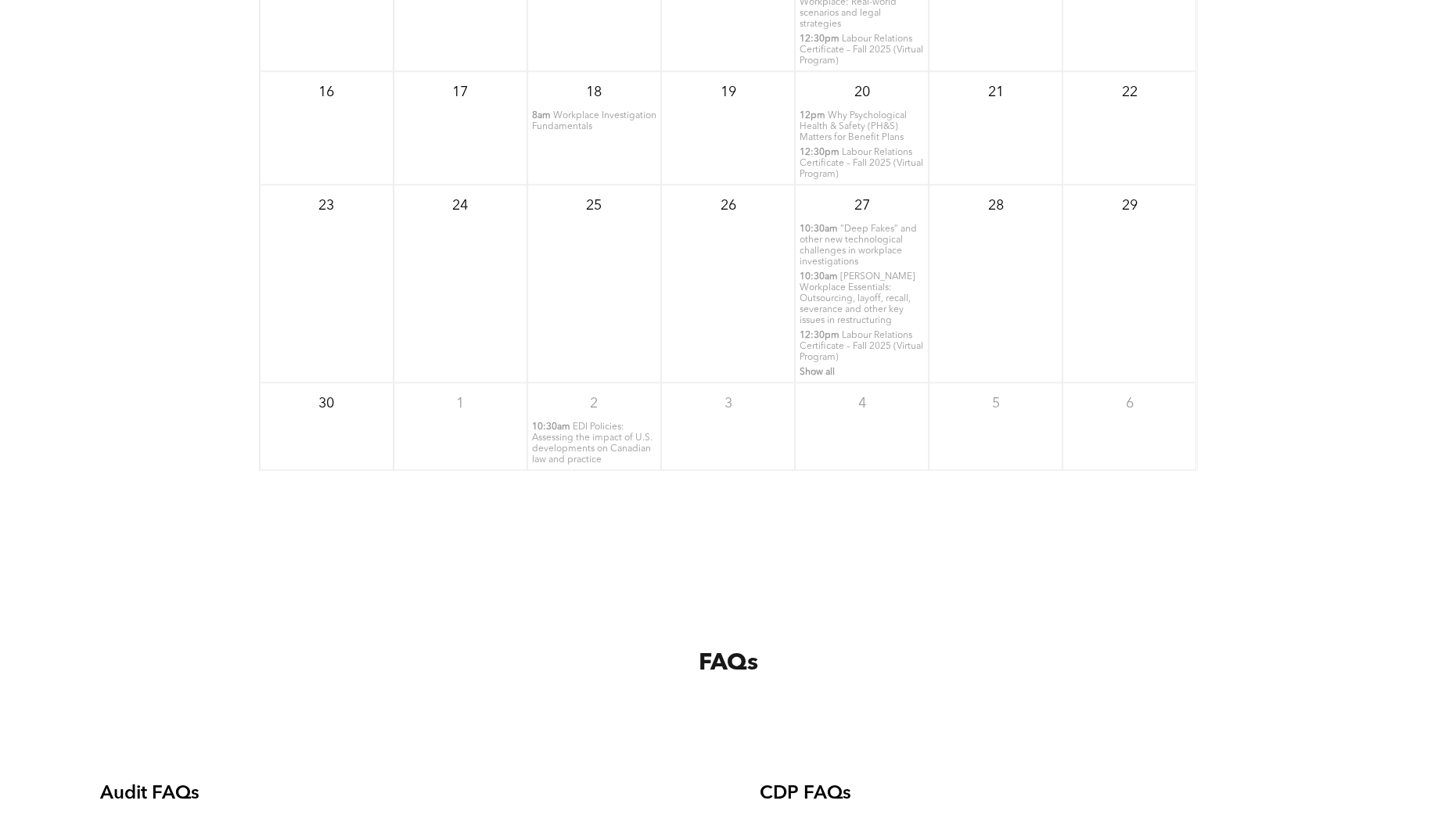
scroll to position [2203, 0]
click at [1314, 484] on div "November 2025 Sun Mon Tue Wed Thu Fri Sat 26 27 28 10:30am Workplace investigat…" at bounding box center [728, 214] width 1456 height 626
click at [1354, 348] on div "November 2025 Sun Mon Tue Wed Thu Fri Sat 26 27 28 10:30am Workplace investigat…" at bounding box center [728, 214] width 1456 height 626
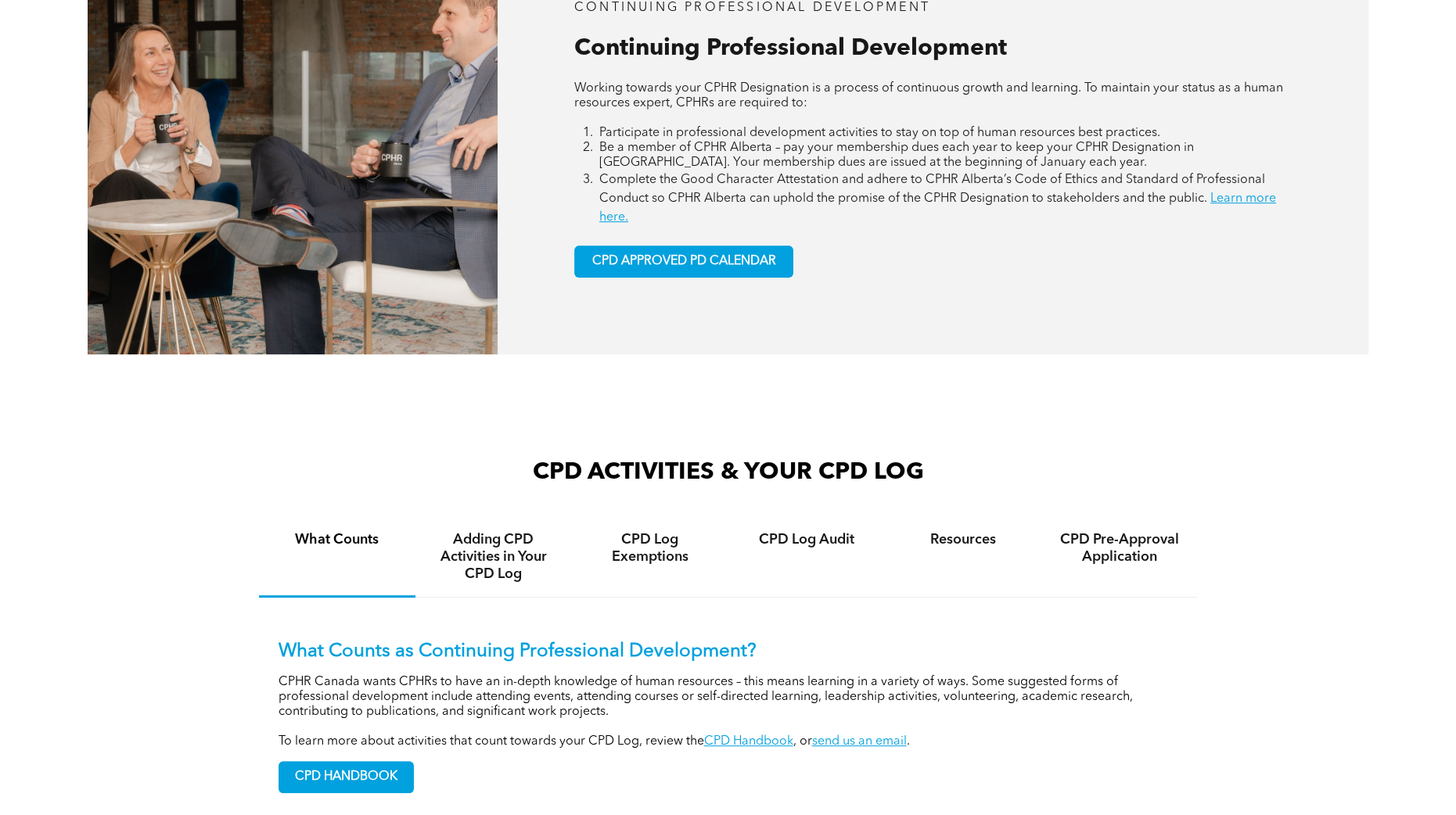
scroll to position [793, 0]
click at [1390, 624] on div "CPD ACTIVITIES & YOUR CPD LOG What Counts Adding CPD Activities in Your CPD Log…" at bounding box center [728, 650] width 1456 height 418
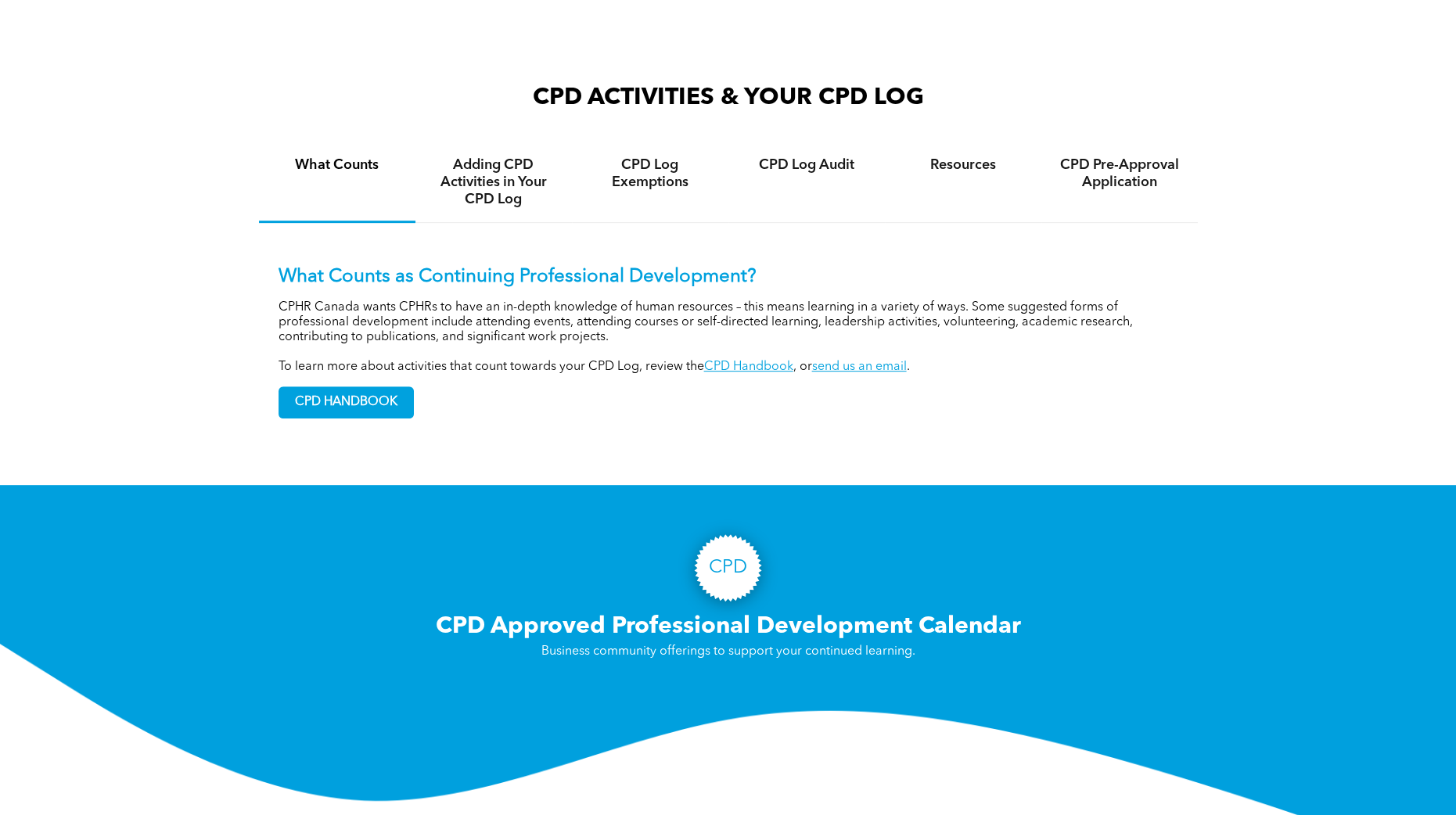
scroll to position [1167, 0]
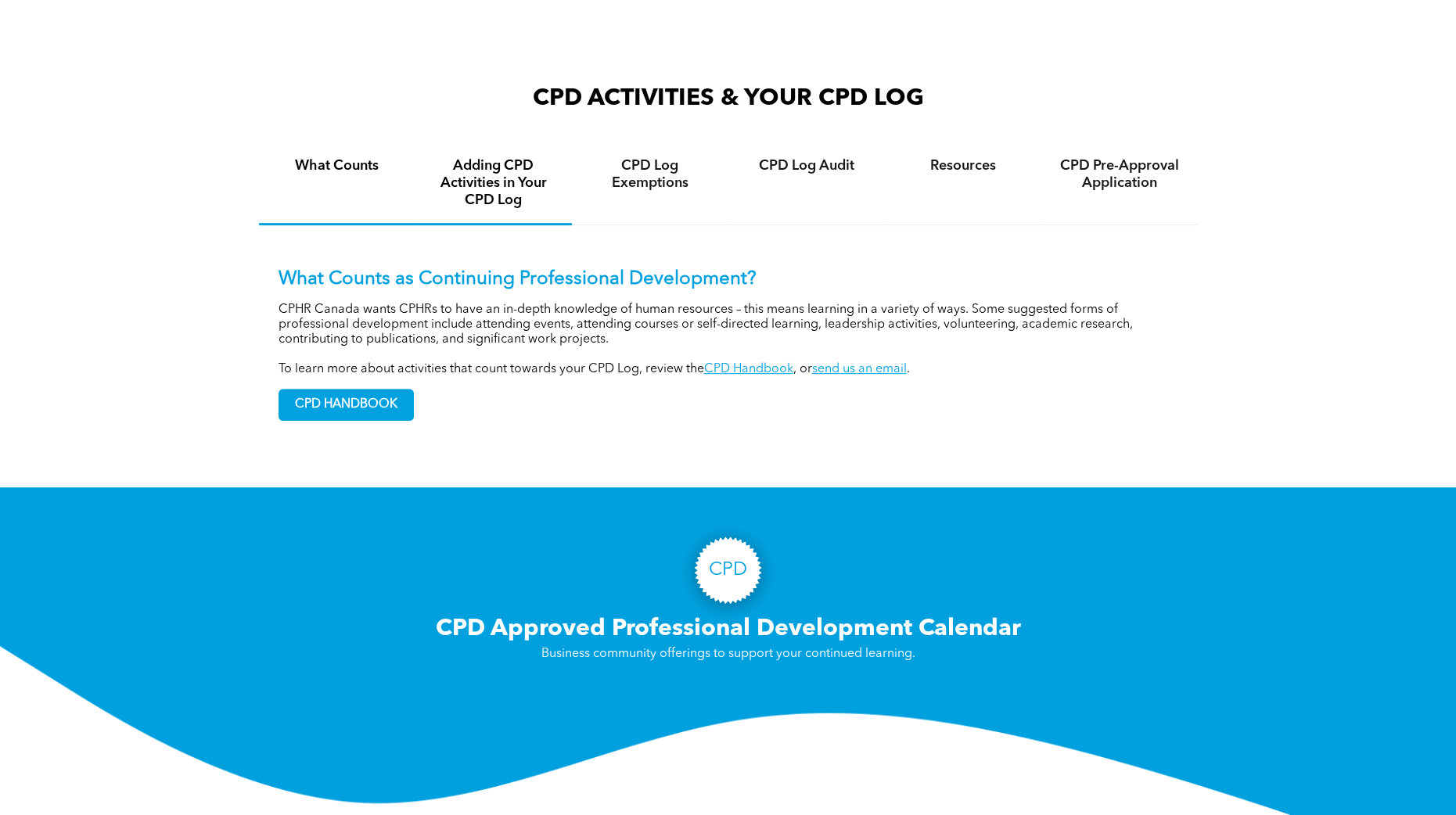
click at [474, 203] on h4 "Adding CPD Activities in Your CPD Log" at bounding box center [494, 183] width 128 height 52
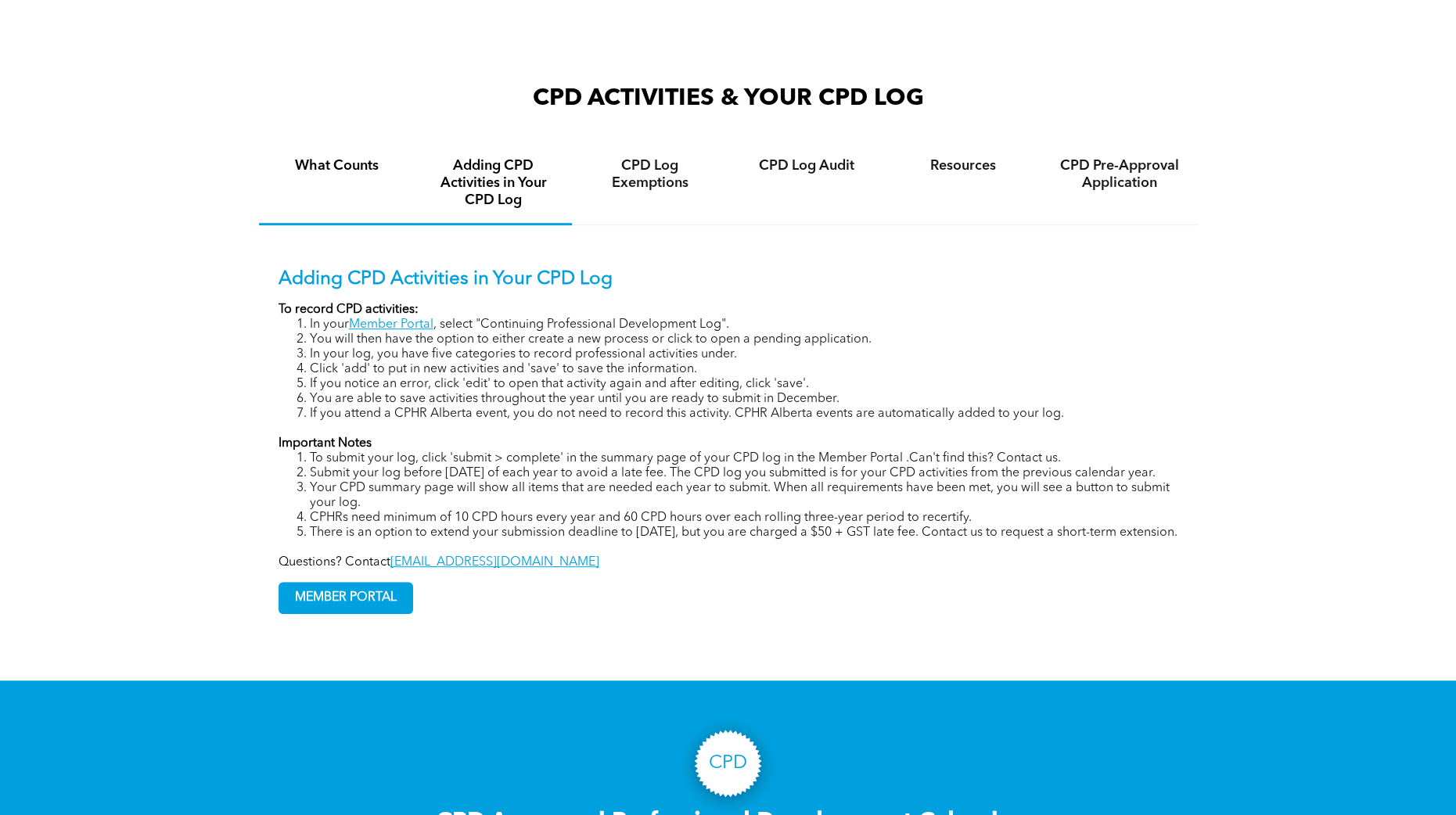
click at [388, 183] on div "What Counts" at bounding box center [337, 184] width 157 height 82
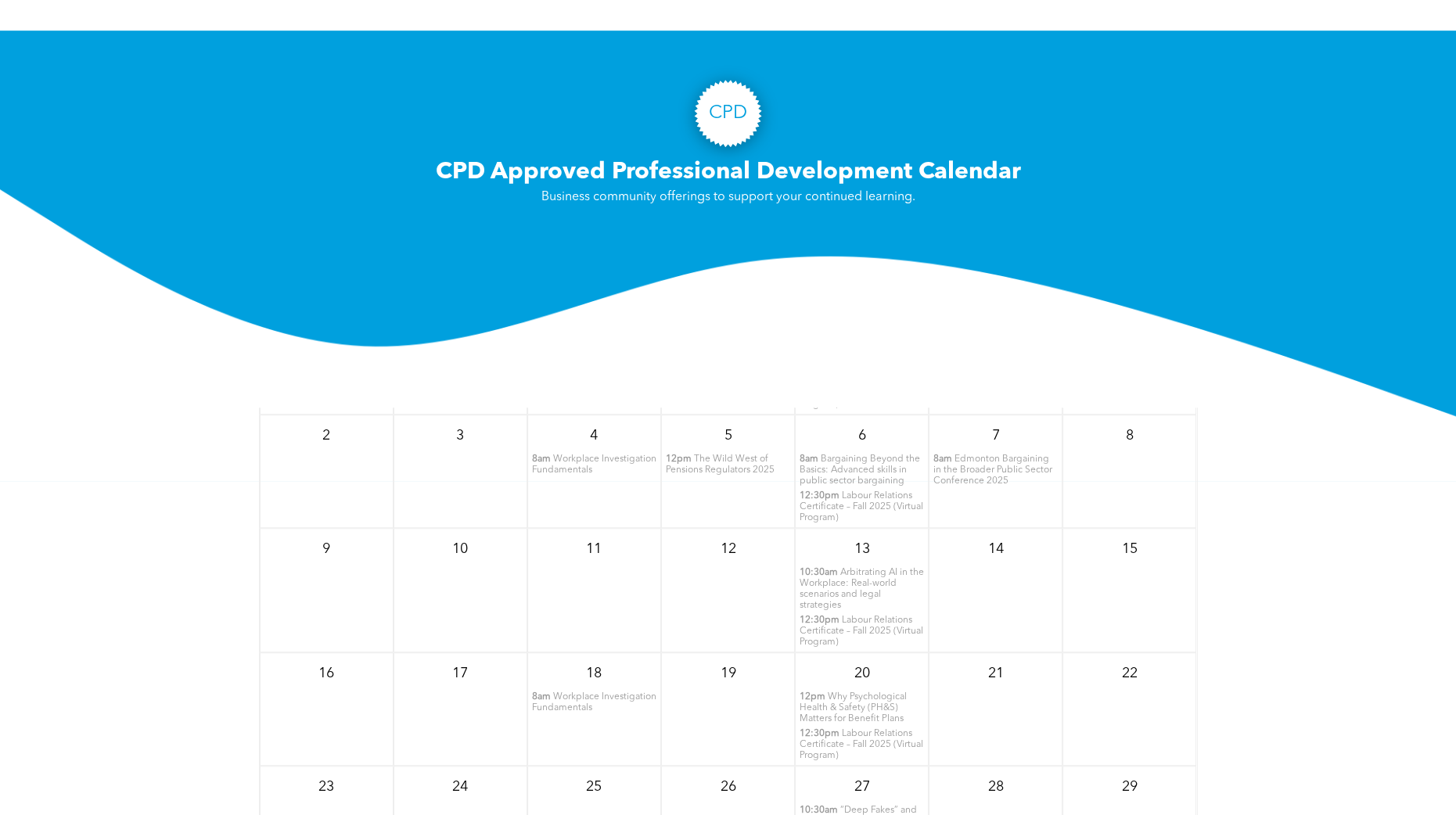
scroll to position [1625, 0]
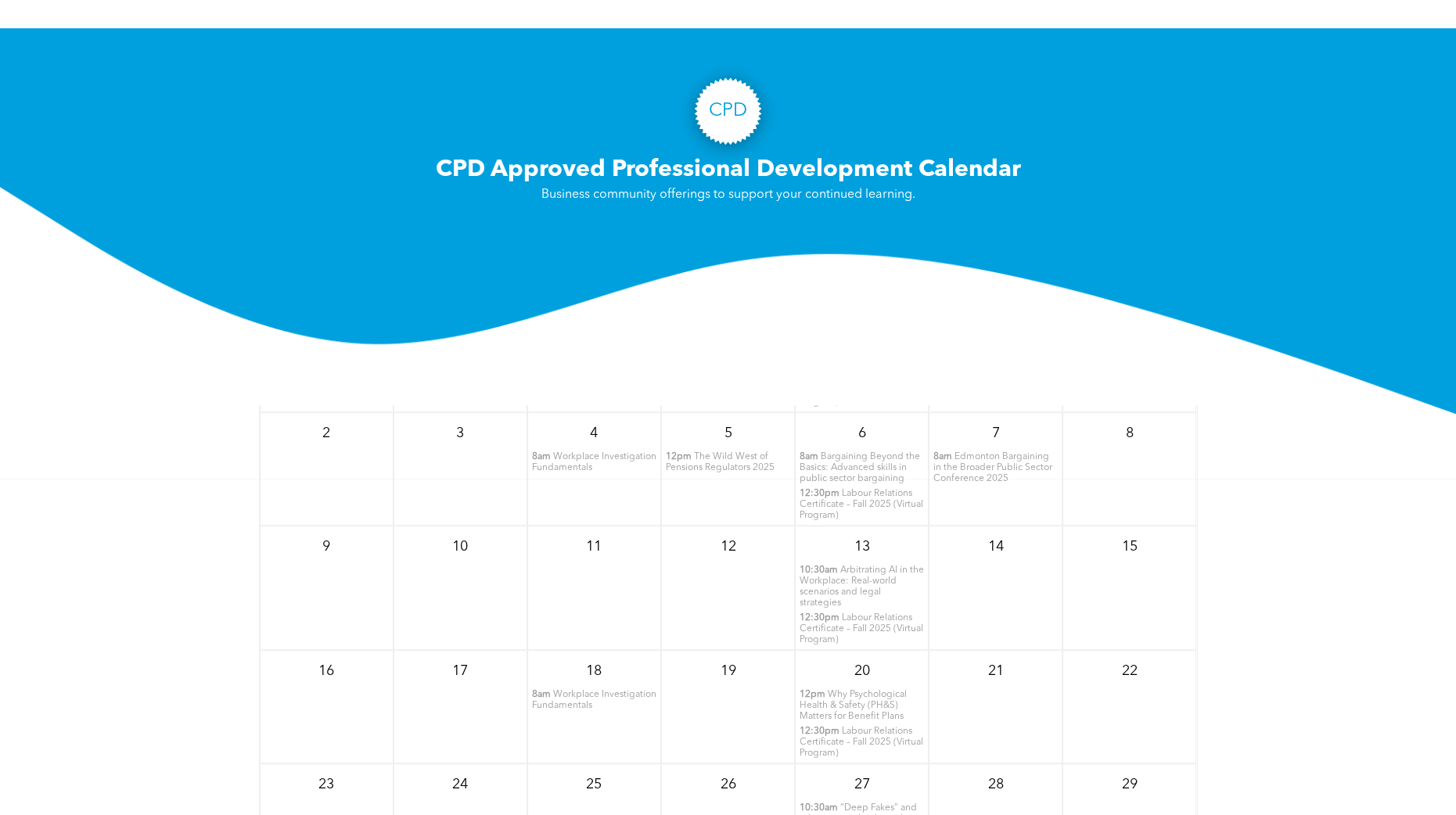
click at [197, 527] on div "November 2025 Sun Mon Tue Wed Thu Fri Sat 26 27 28 10:30am Workplace investigat…" at bounding box center [728, 791] width 1456 height 626
click at [199, 453] on img at bounding box center [728, 331] width 1456 height 290
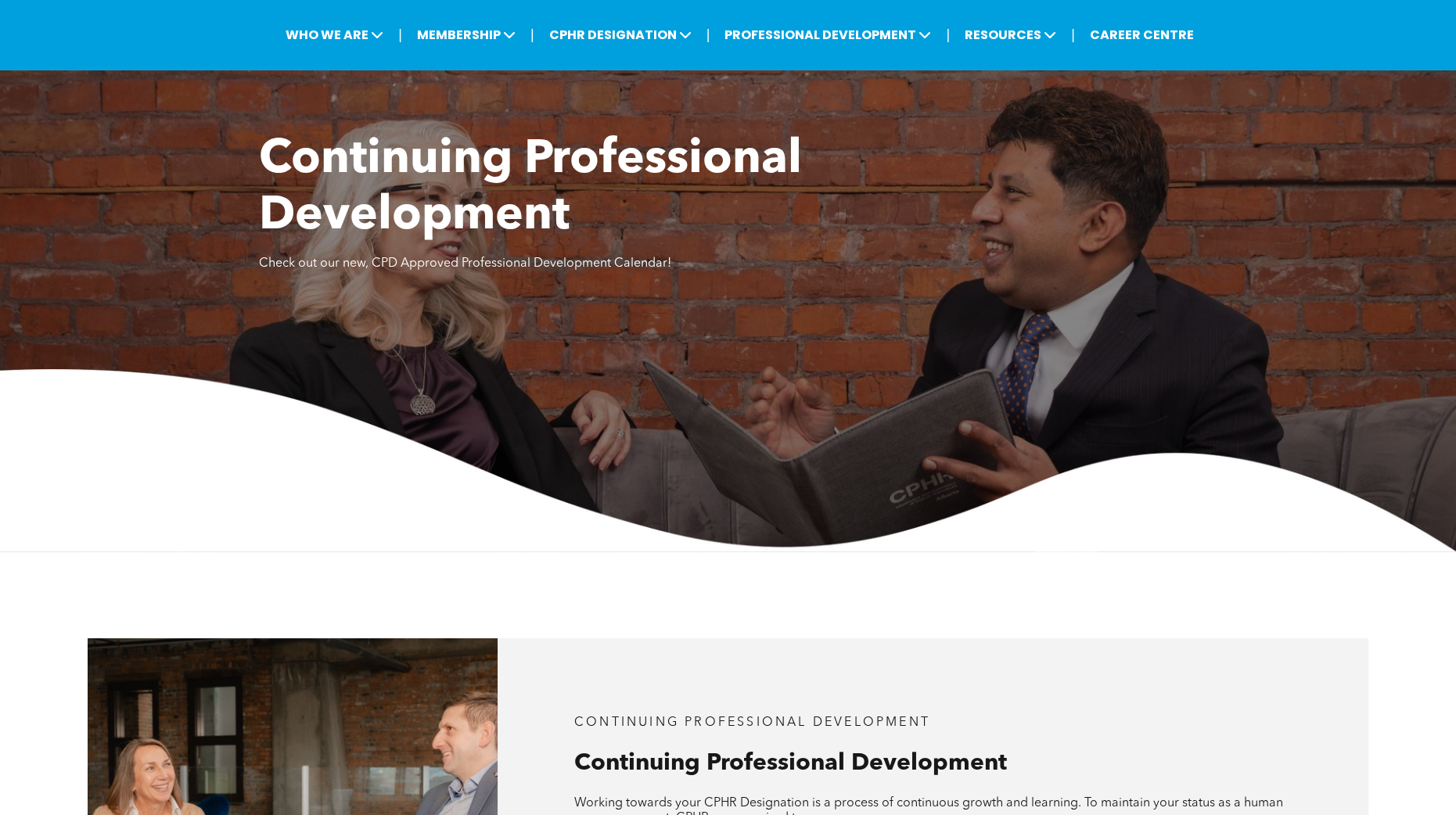
scroll to position [0, 0]
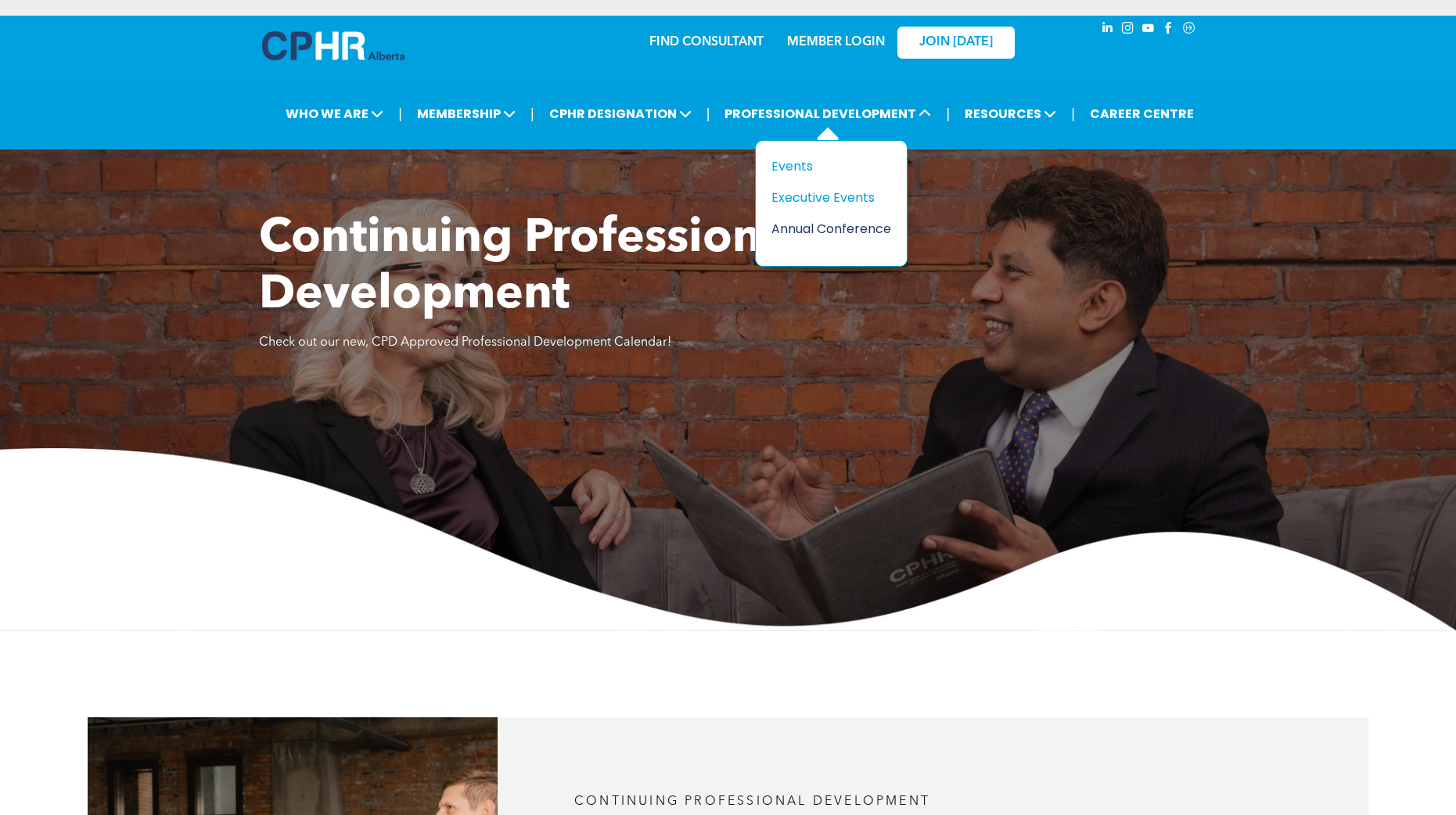
click at [793, 233] on div "Annual Conference" at bounding box center [825, 228] width 108 height 19
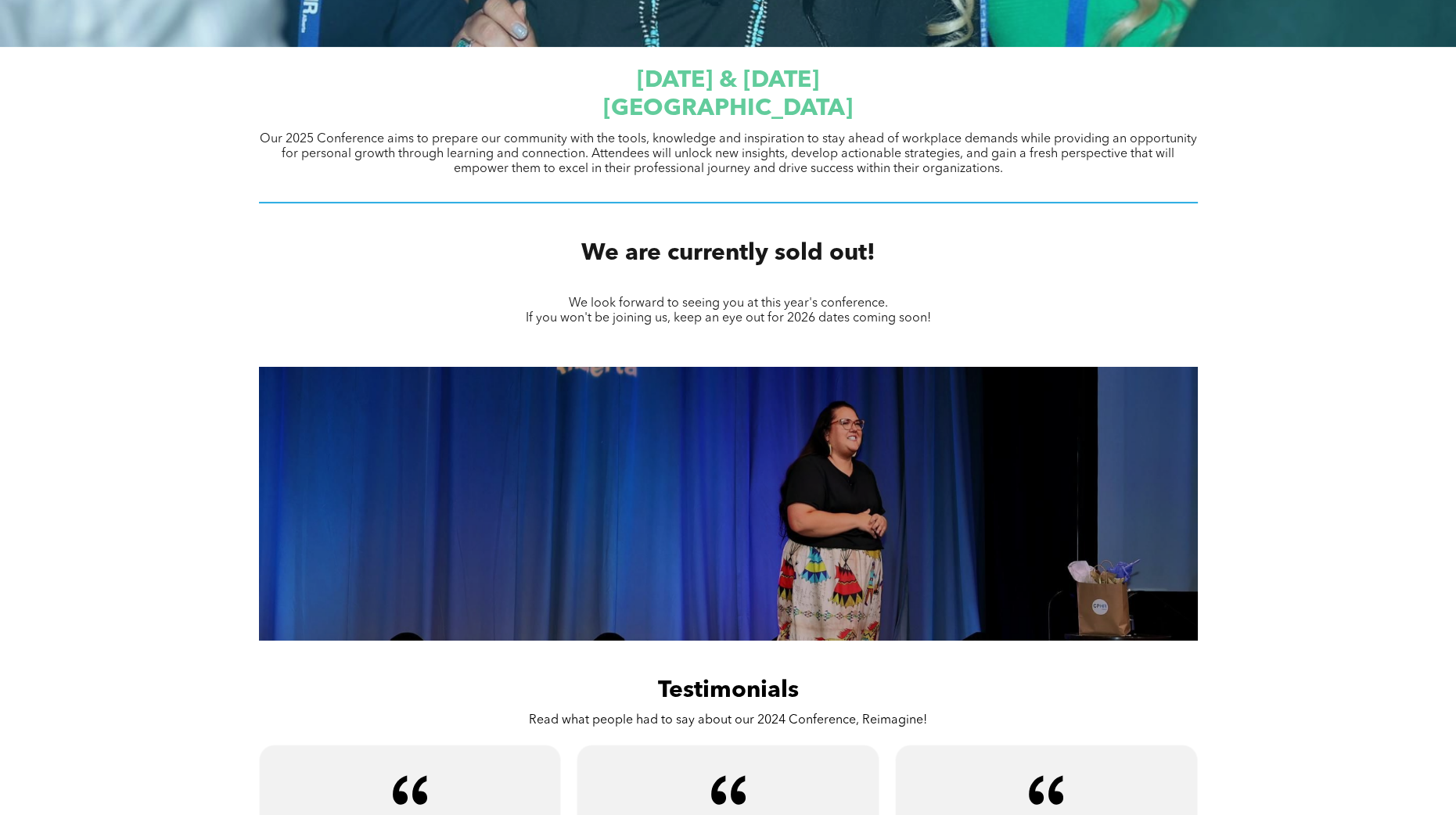
scroll to position [309, 0]
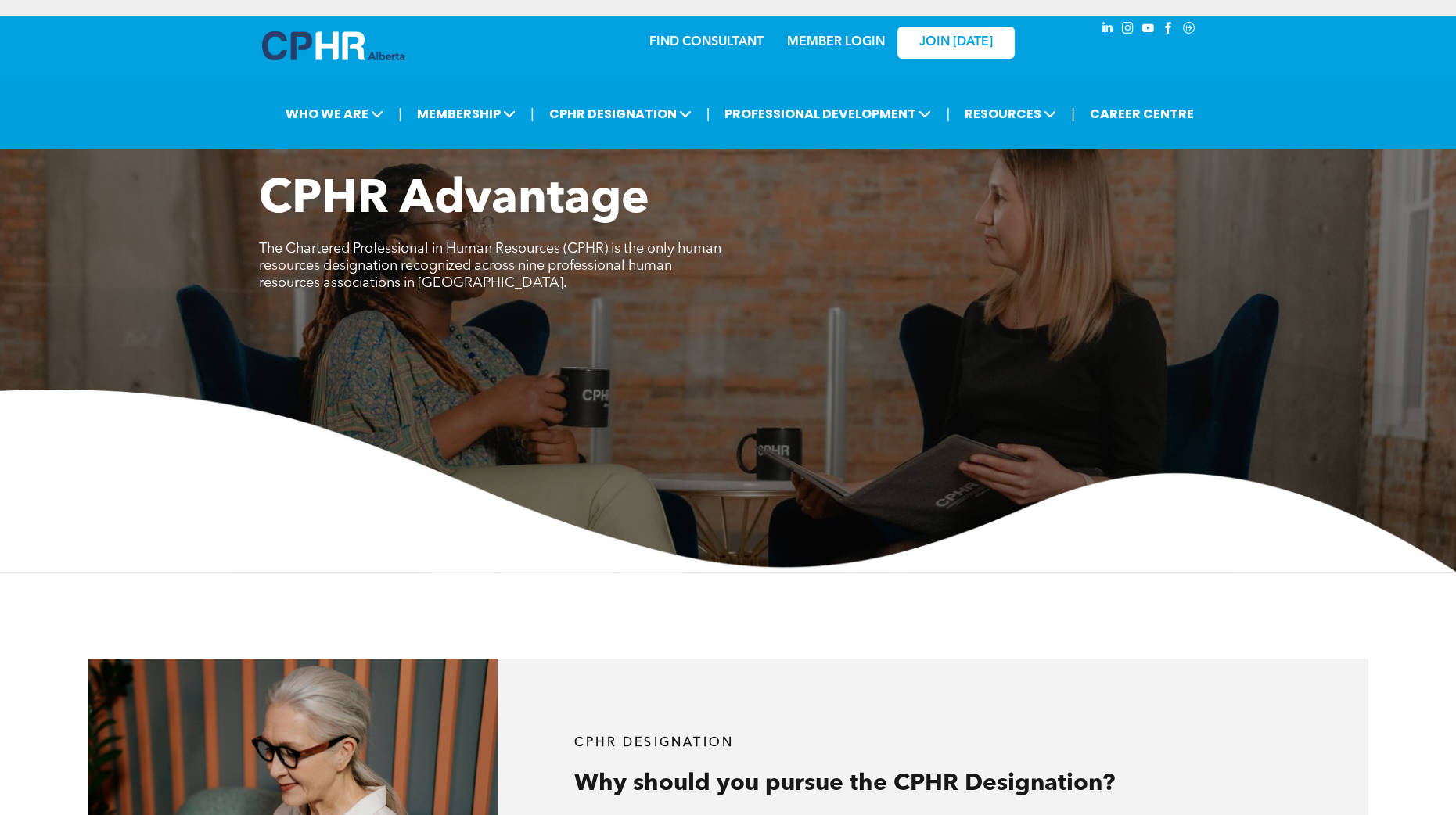
click at [743, 42] on div "MEMBER LOGIN" at bounding box center [802, 42] width 144 height 49
click at [1113, 99] on link "CAREER CENTRE" at bounding box center [1142, 114] width 114 height 29
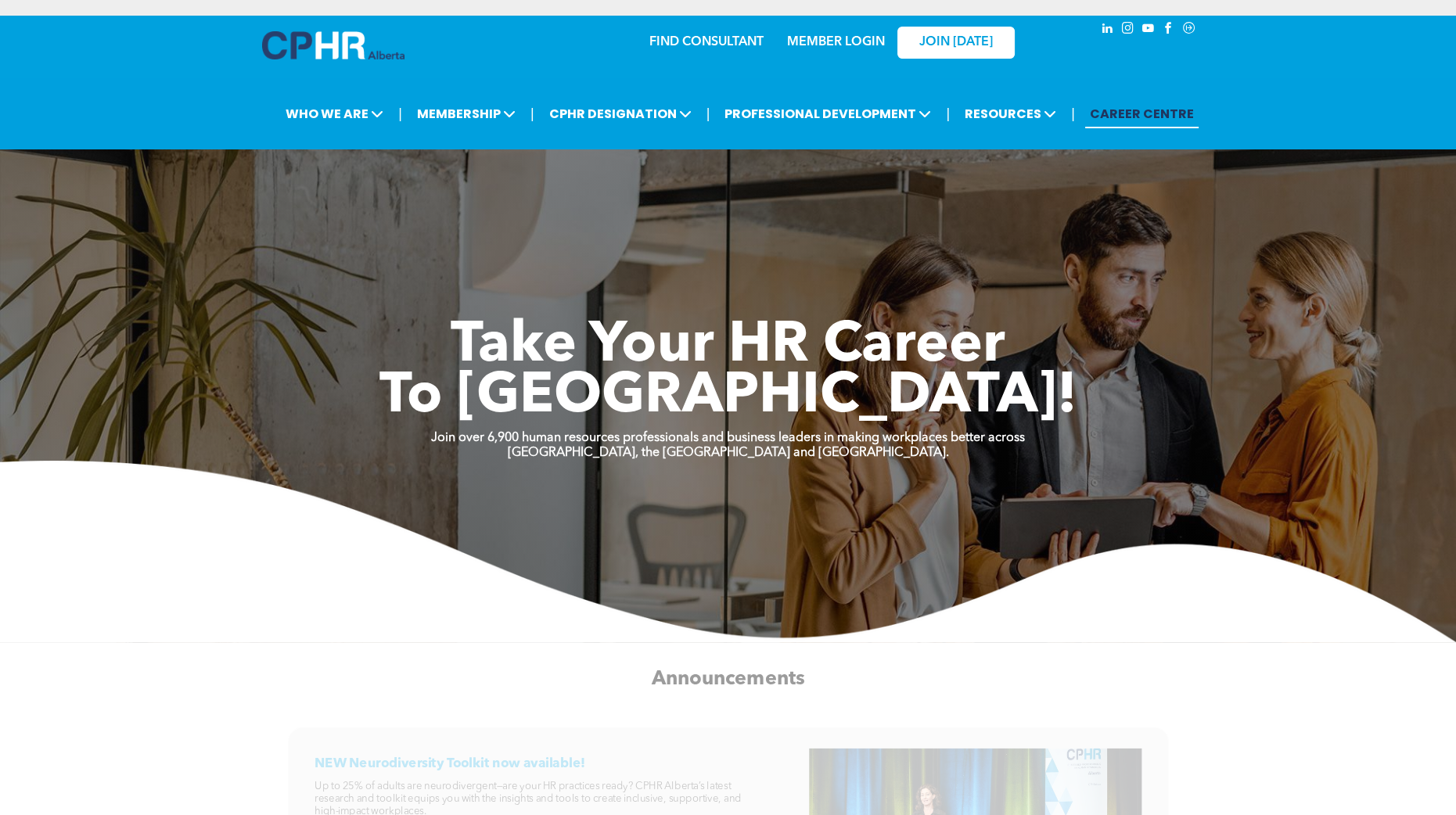
click at [862, 41] on link "MEMBER LOGIN" at bounding box center [836, 43] width 97 height 13
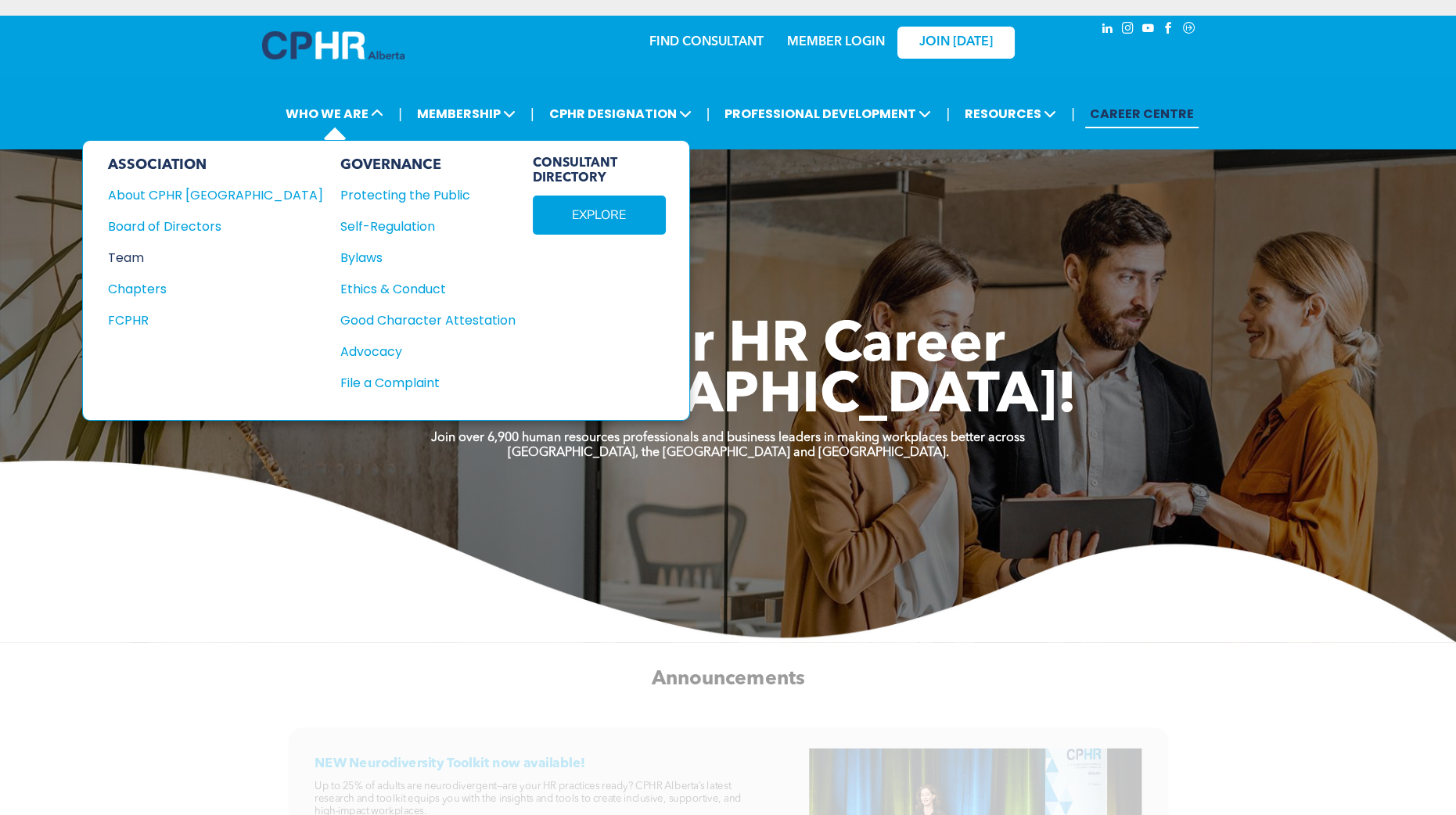
click at [138, 250] on div "Team" at bounding box center [205, 257] width 194 height 19
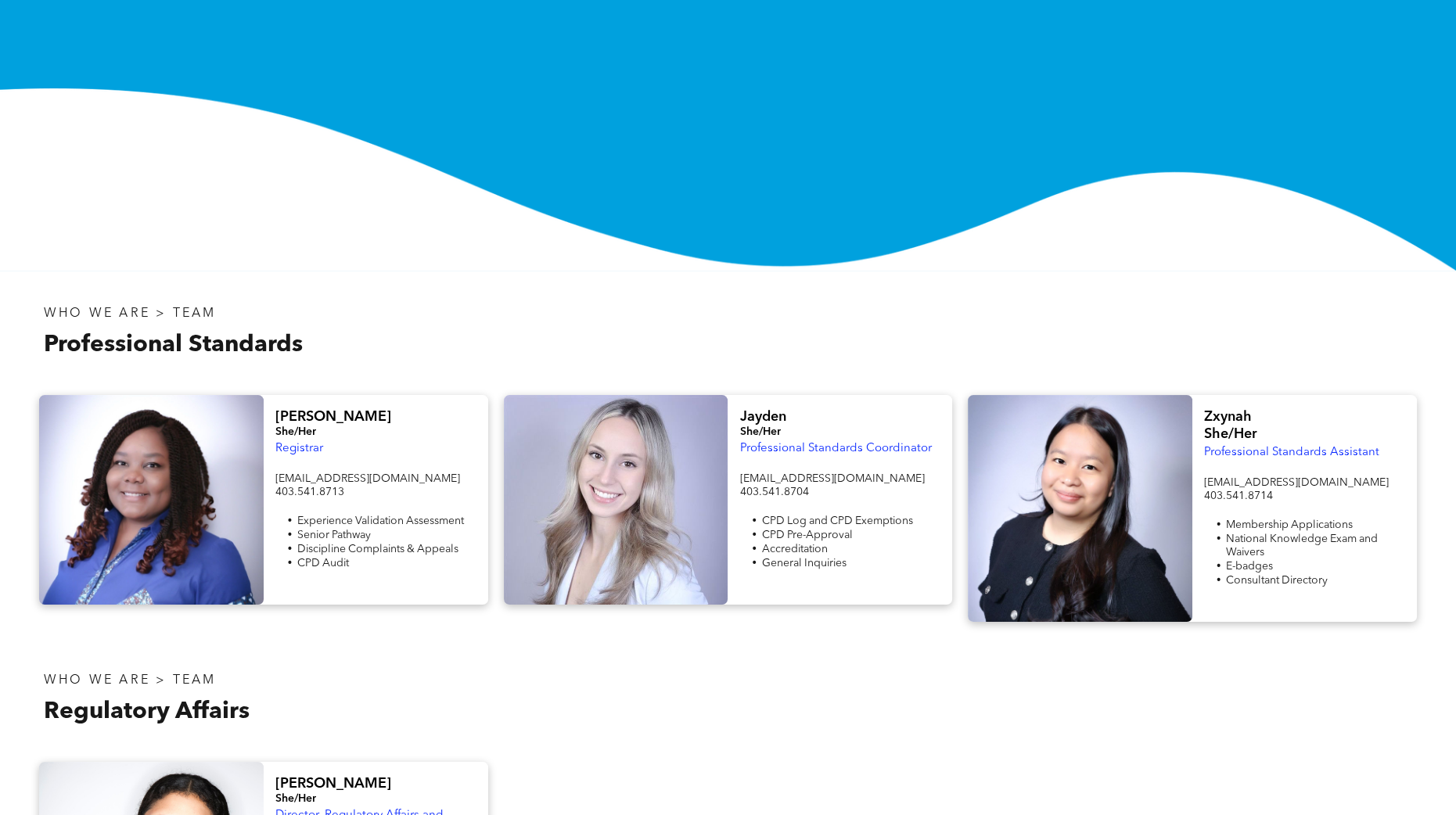
scroll to position [274, 0]
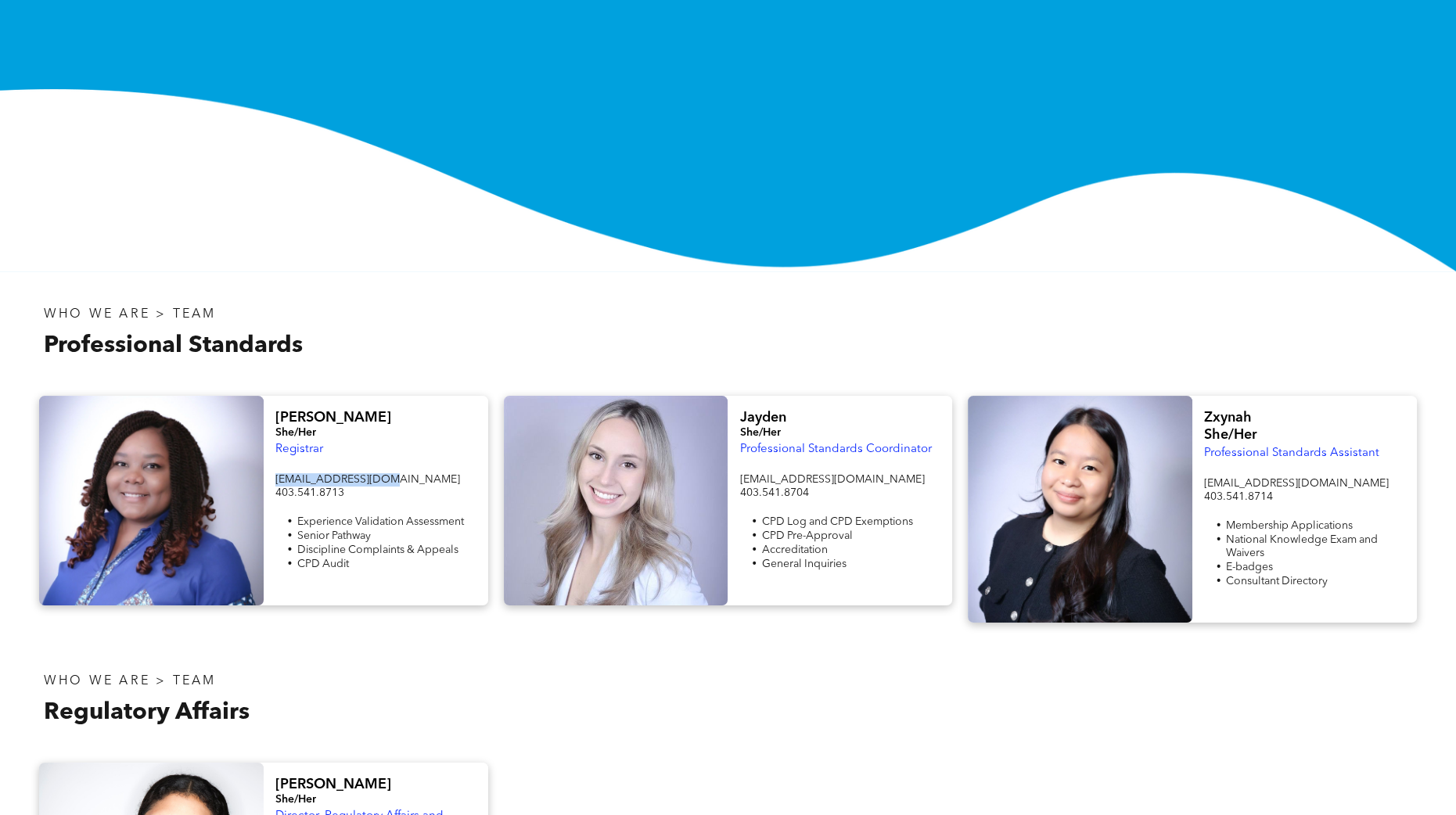
drag, startPoint x: 391, startPoint y: 480, endPoint x: 274, endPoint y: 483, distance: 117.0
click at [274, 483] on div "Fiona She/Her Registrar registrar@cphrab.ca 403.541.8713 Experience Validation …" at bounding box center [375, 501] width 224 height 209
copy span "registrar@cphrab.ca"
drag, startPoint x: 1289, startPoint y: 483, endPoint x: 1196, endPoint y: 484, distance: 93.0
click at [1196, 484] on div "Zxynah She/Her Professional Standards Assistant info@cphrab.ca 403.541.8714 Mem…" at bounding box center [1305, 509] width 224 height 227
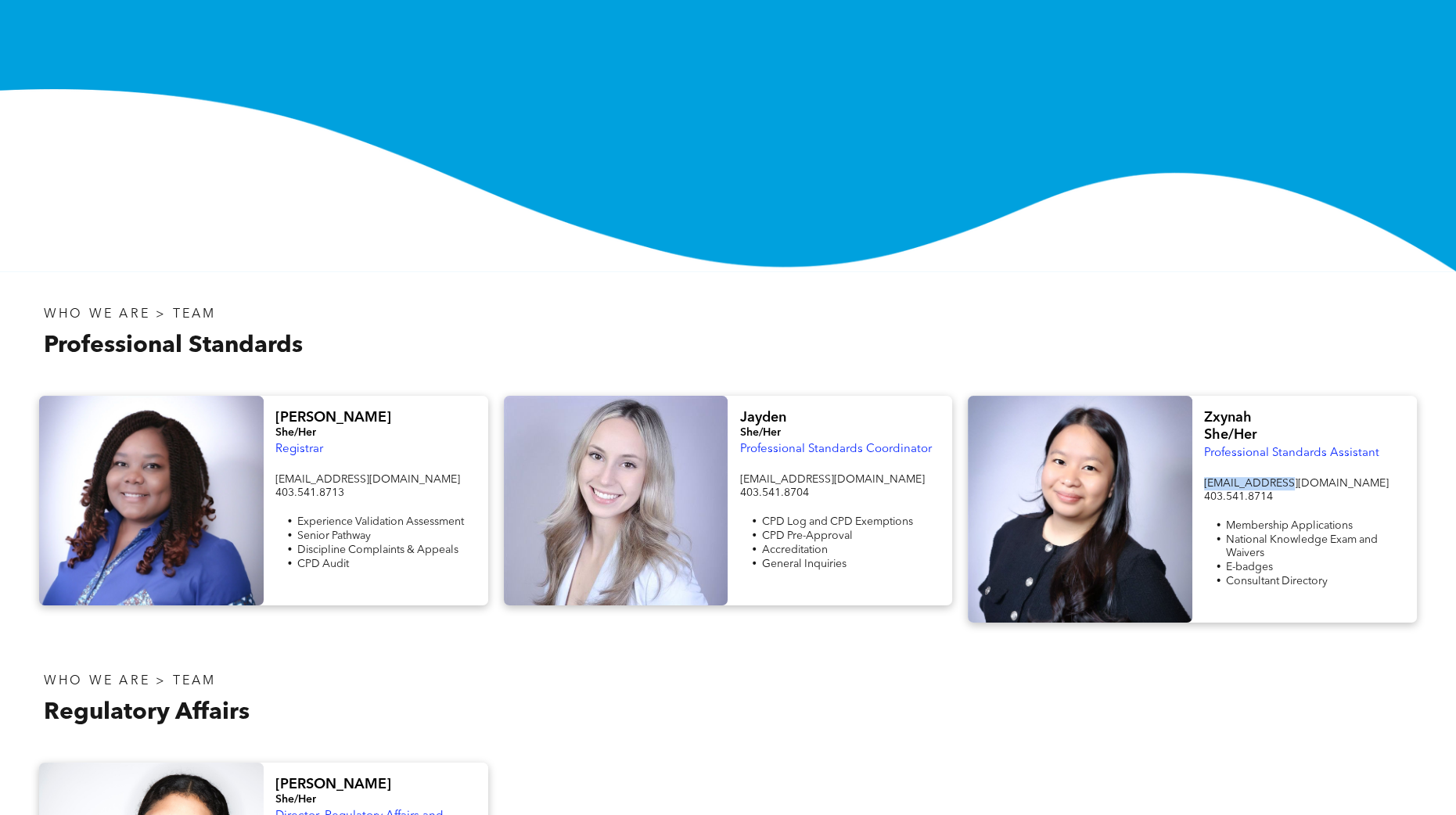
copy span "info@cphrab.ca"
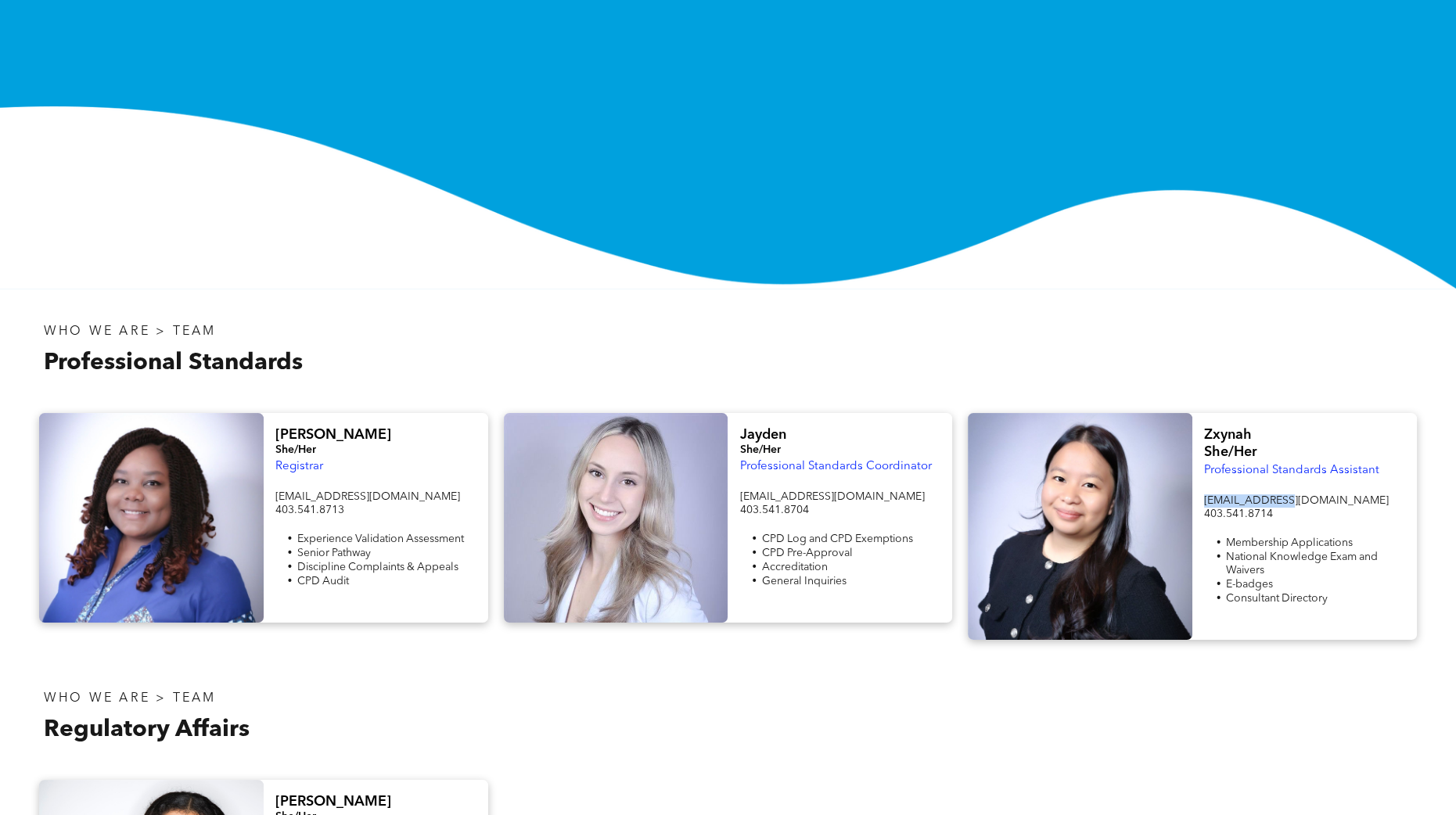
scroll to position [0, 0]
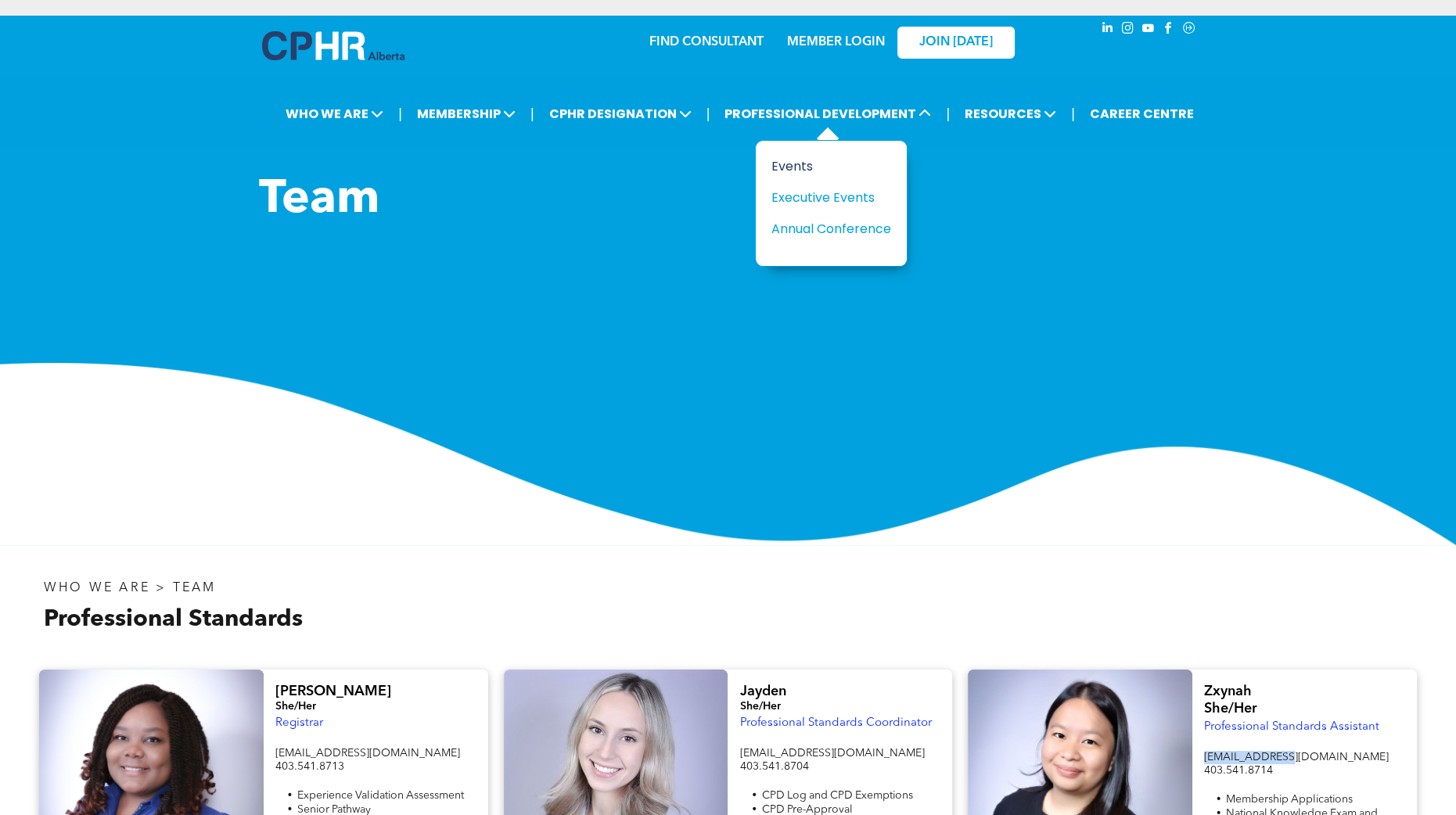
click at [810, 172] on div "Events" at bounding box center [825, 166] width 108 height 19
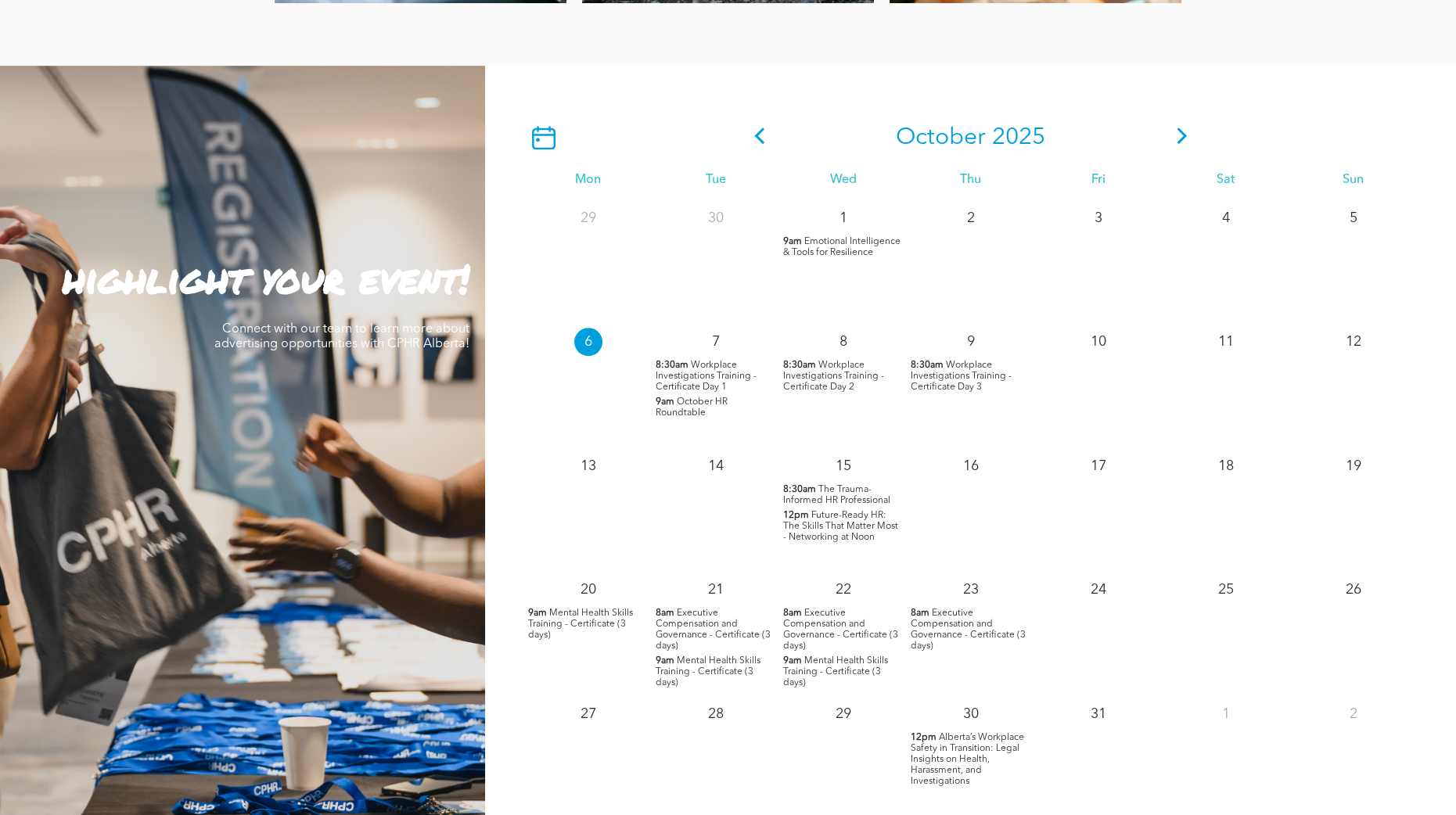
scroll to position [1333, 0]
